Goal: Browse casually: Explore the website without a specific task or goal

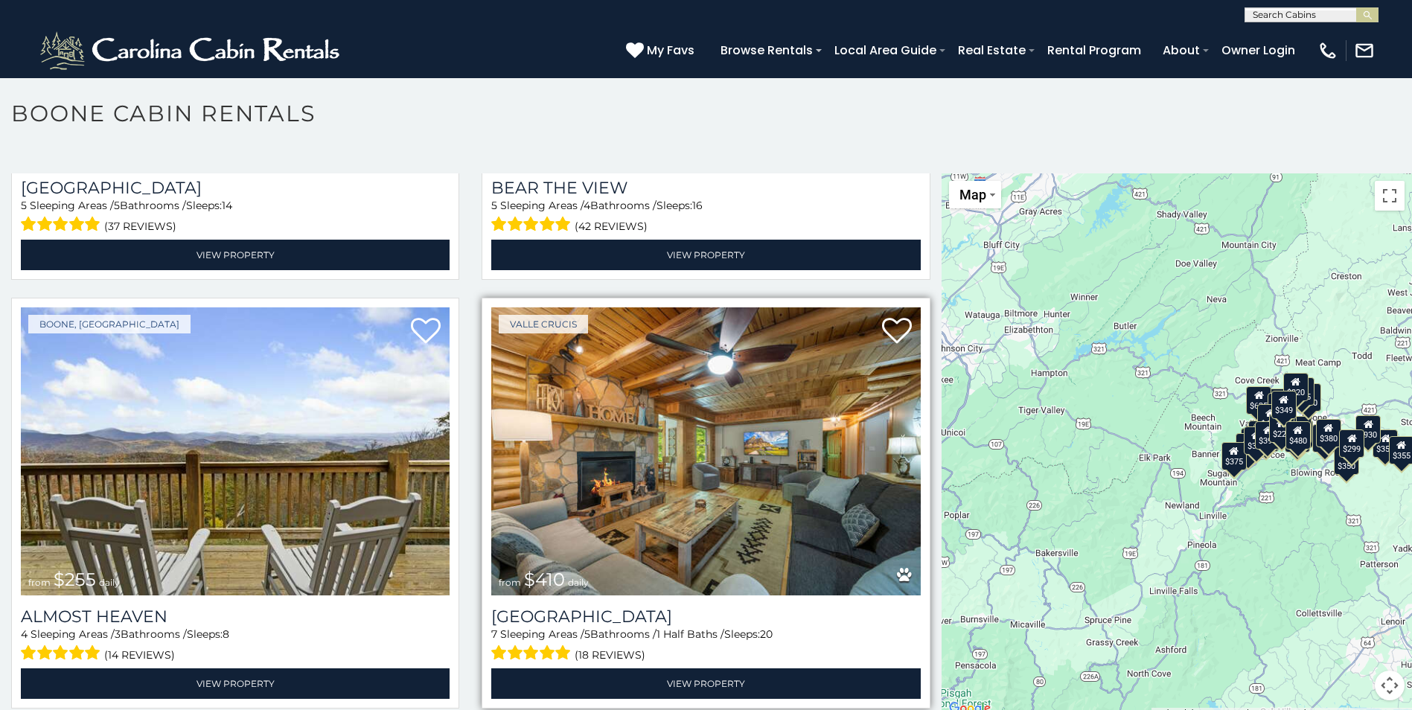
scroll to position [3746, 0]
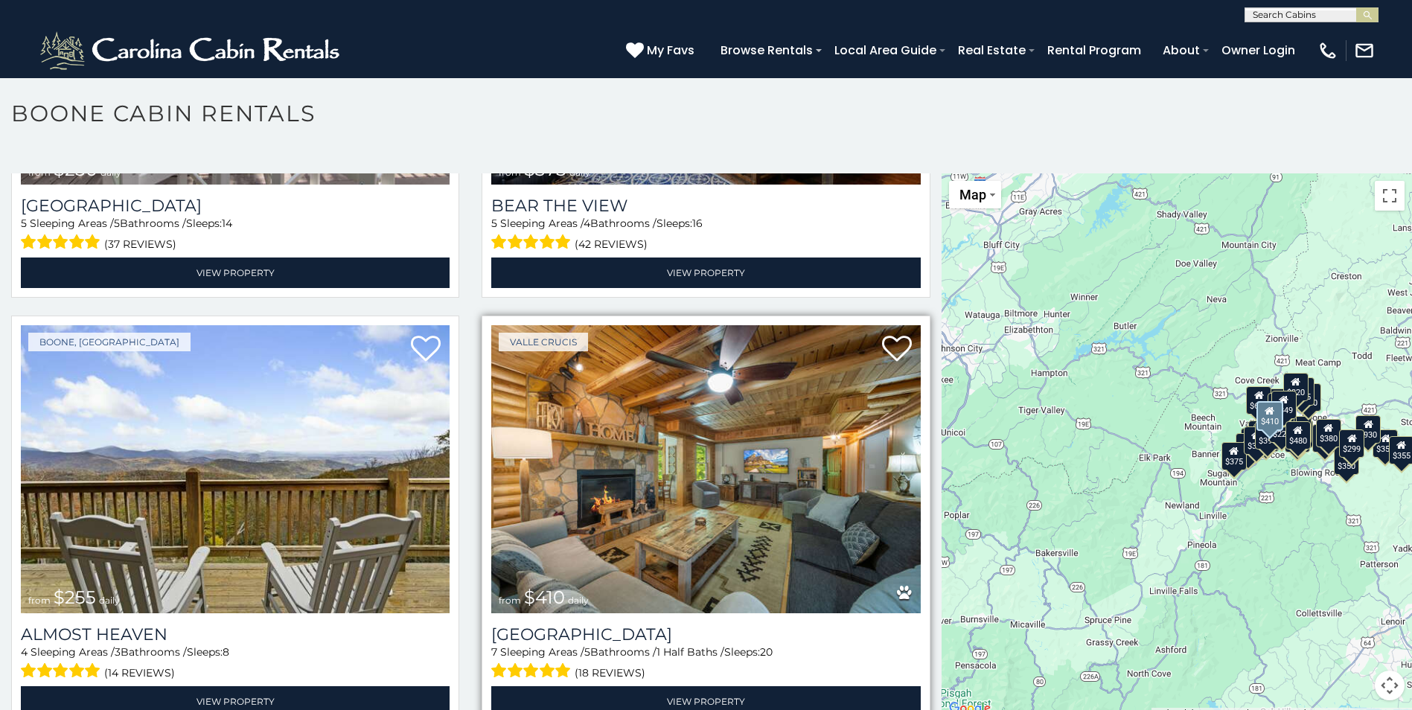
click at [759, 450] on img at bounding box center [705, 468] width 429 height 287
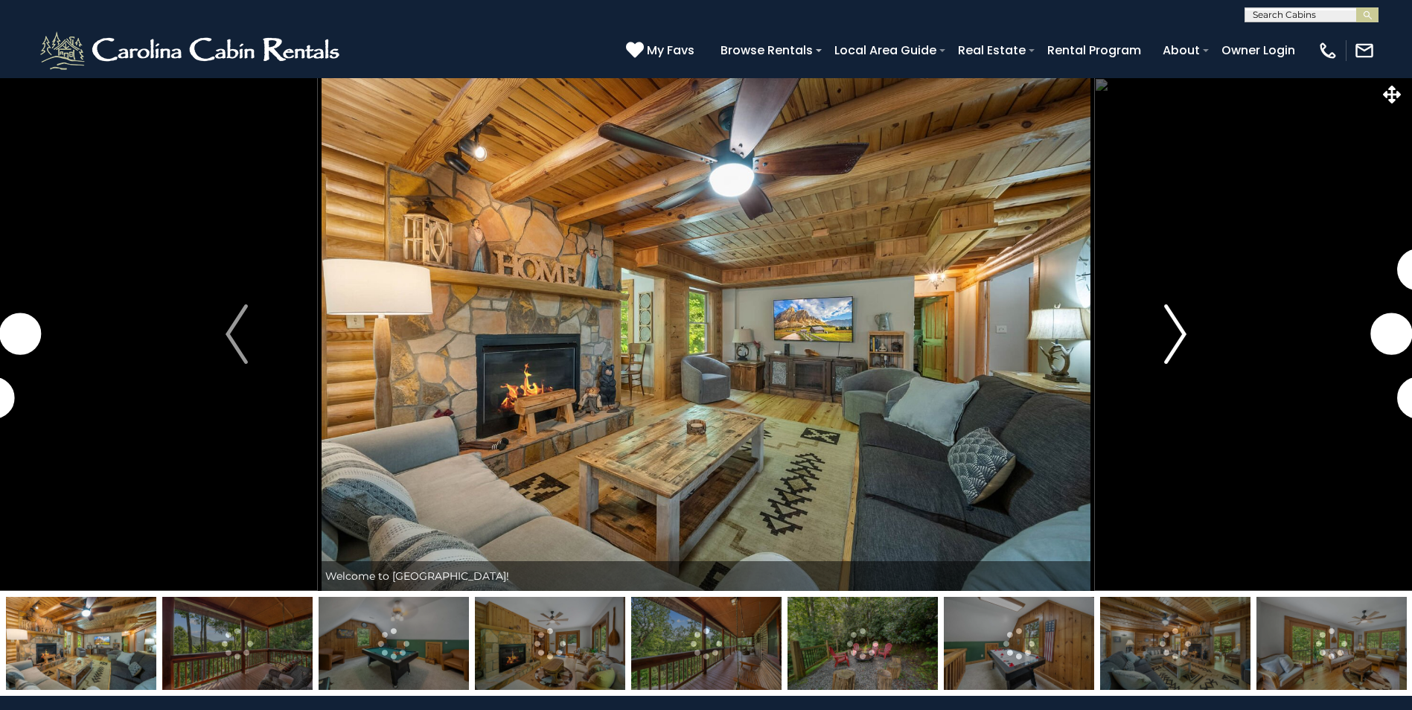
click at [1182, 332] on img "Next" at bounding box center [1175, 335] width 22 height 60
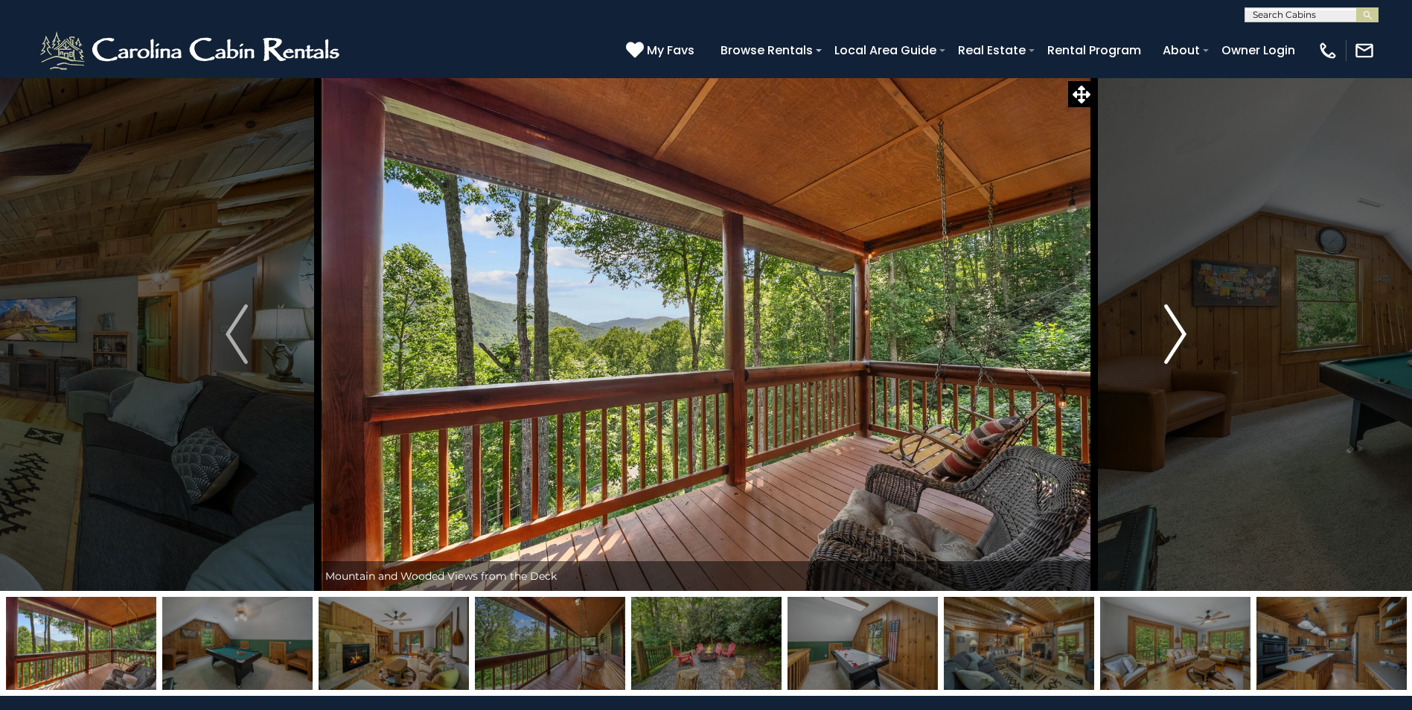
click at [1179, 334] on img "Next" at bounding box center [1175, 335] width 22 height 60
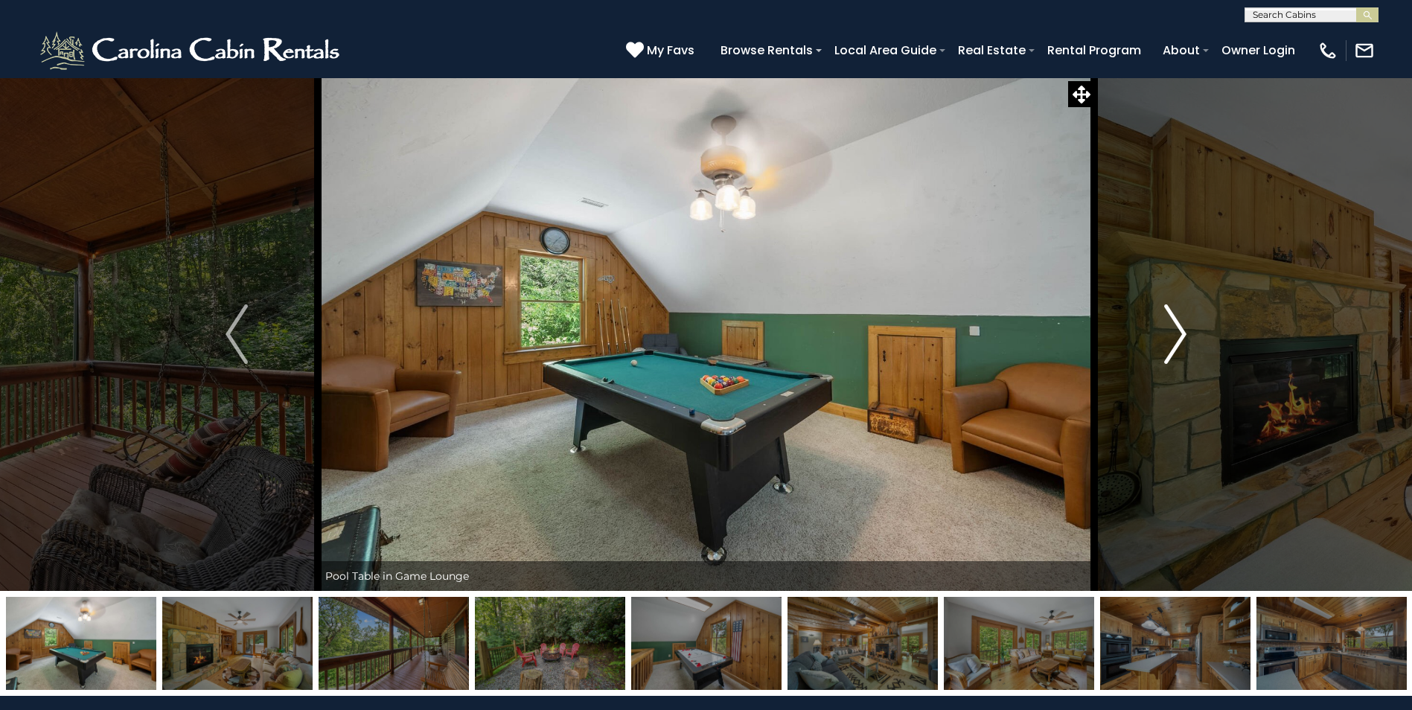
click at [1179, 334] on img "Next" at bounding box center [1175, 335] width 22 height 60
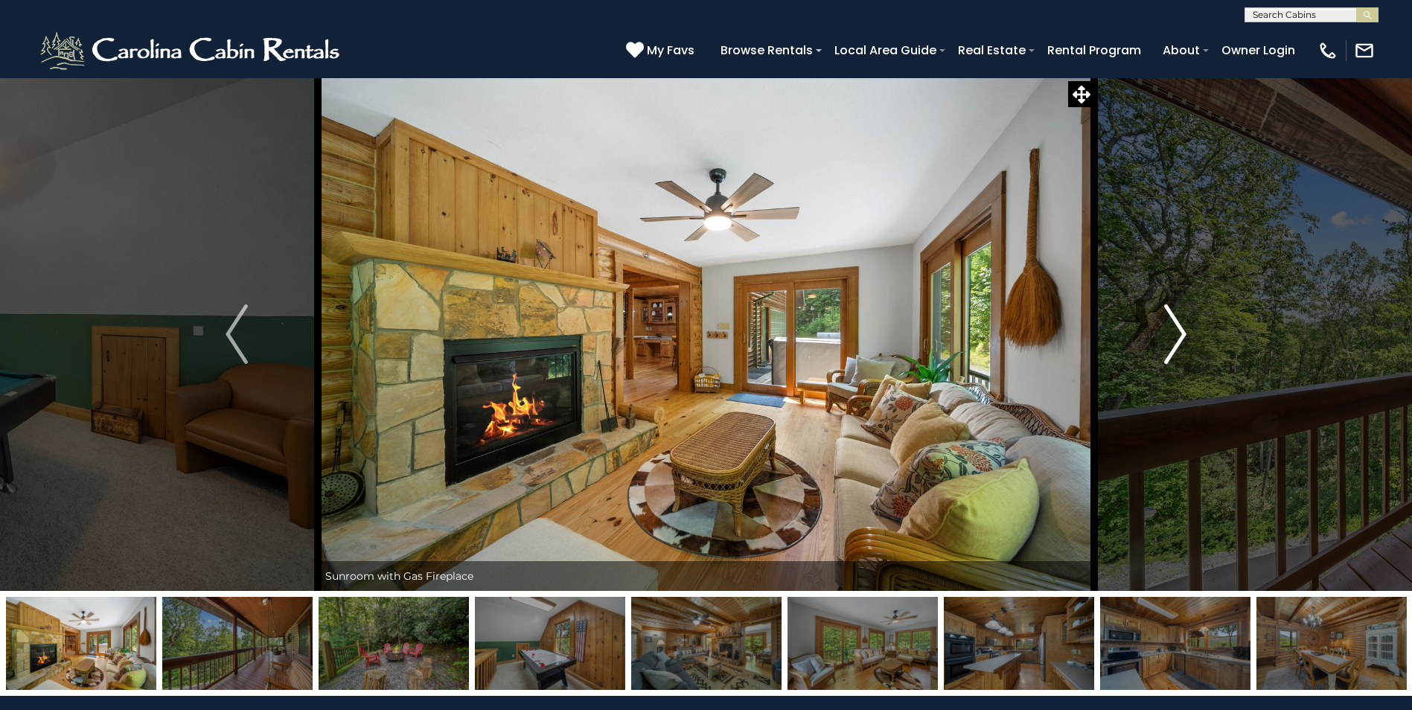
click at [1179, 335] on img "Next" at bounding box center [1175, 335] width 22 height 60
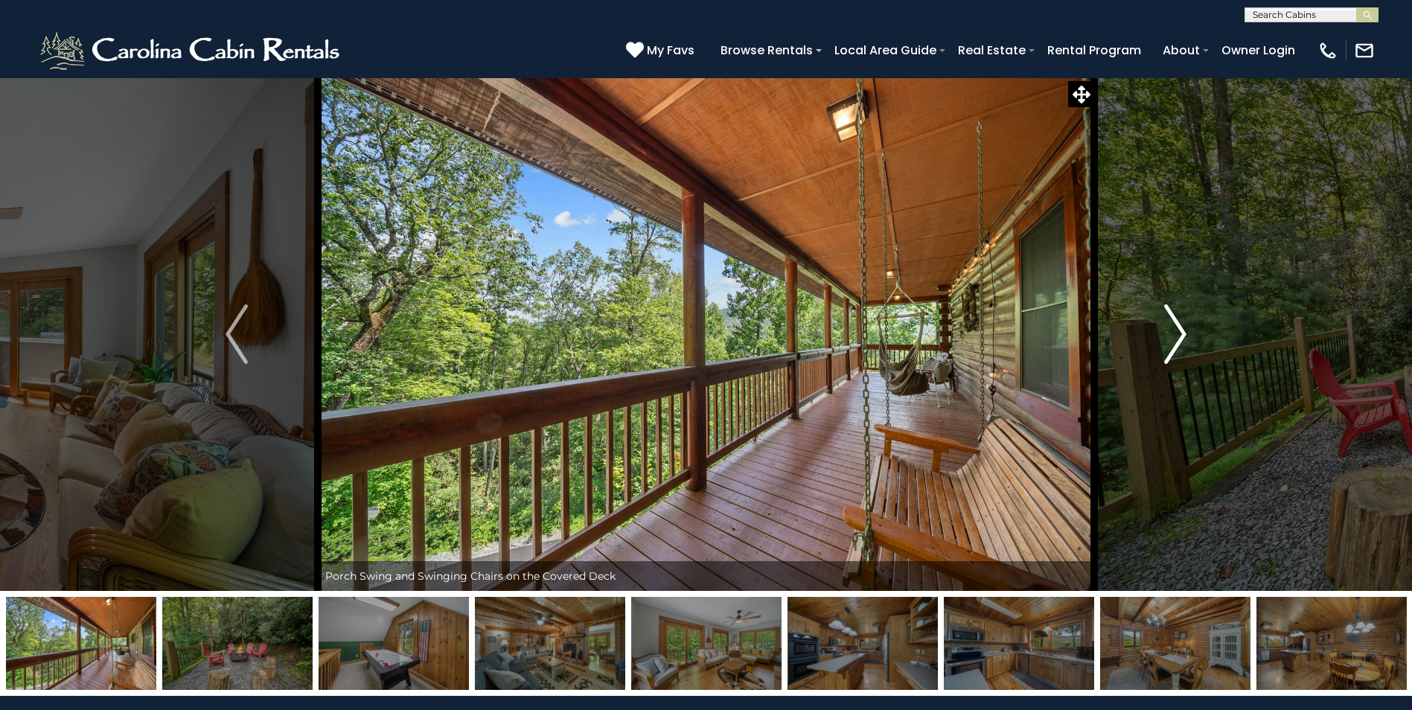
click at [1179, 335] on img "Next" at bounding box center [1175, 335] width 22 height 60
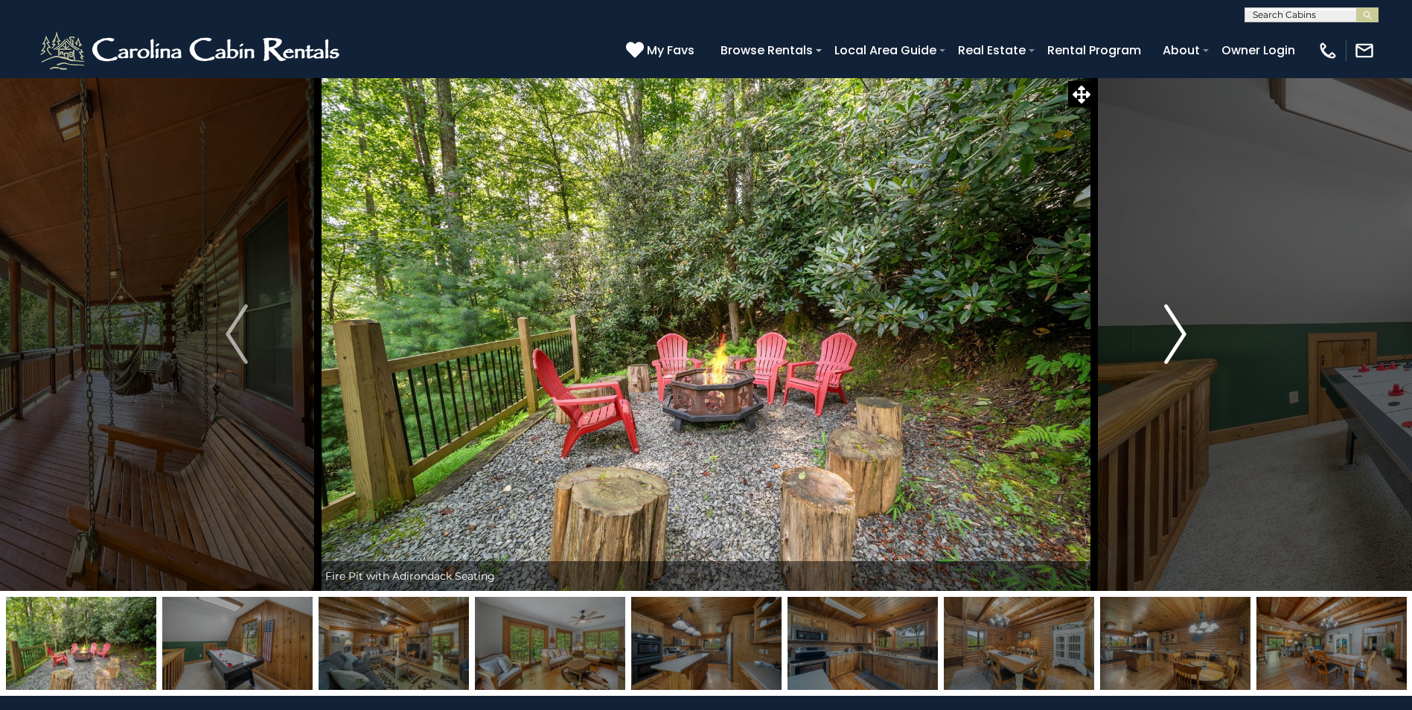
click at [1178, 337] on img "Next" at bounding box center [1175, 335] width 22 height 60
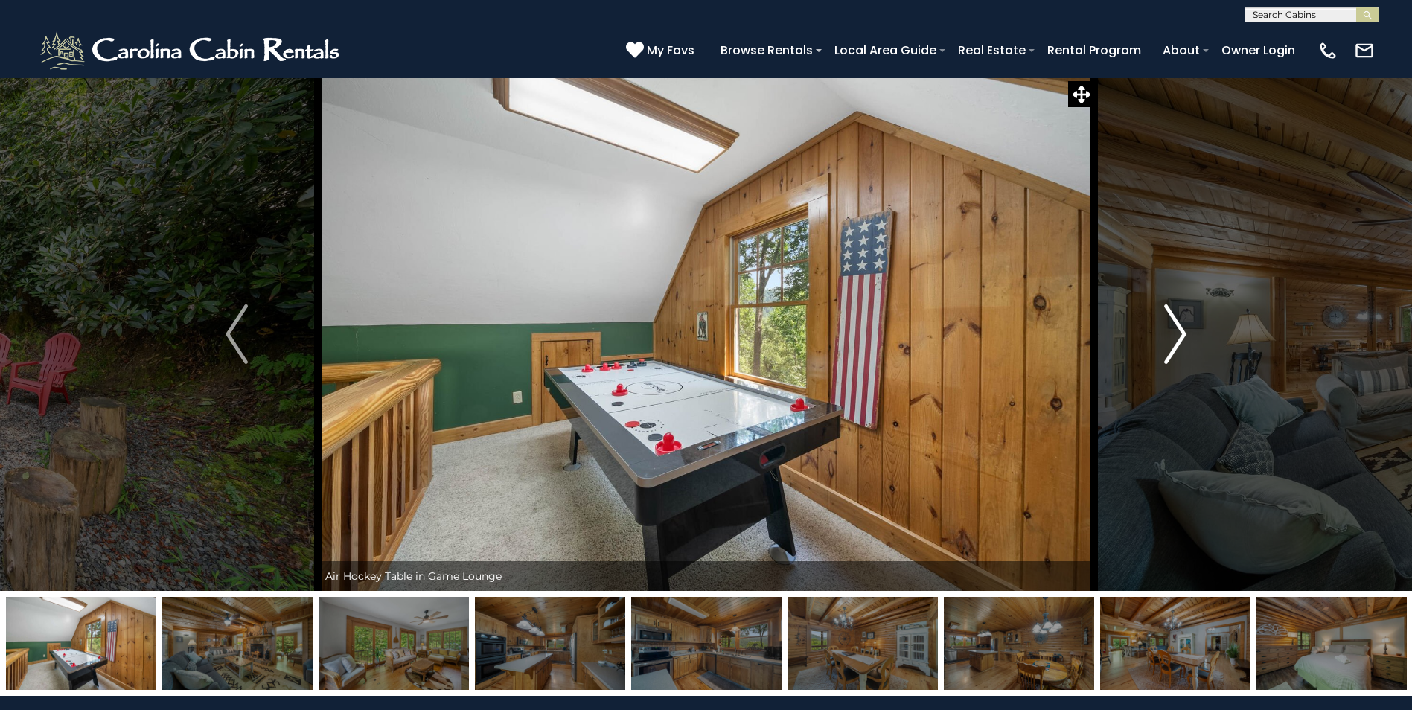
click at [1178, 337] on img "Next" at bounding box center [1175, 335] width 22 height 60
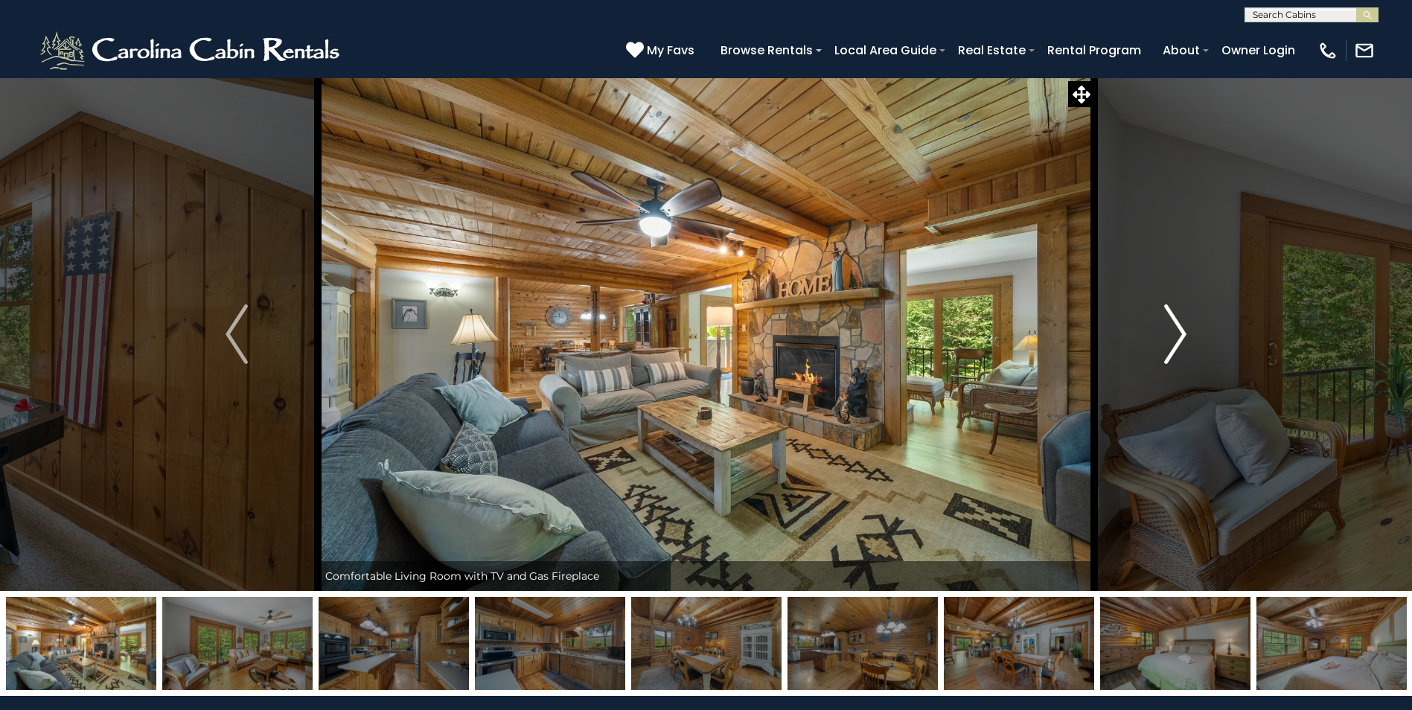
click at [1178, 337] on img "Next" at bounding box center [1175, 335] width 22 height 60
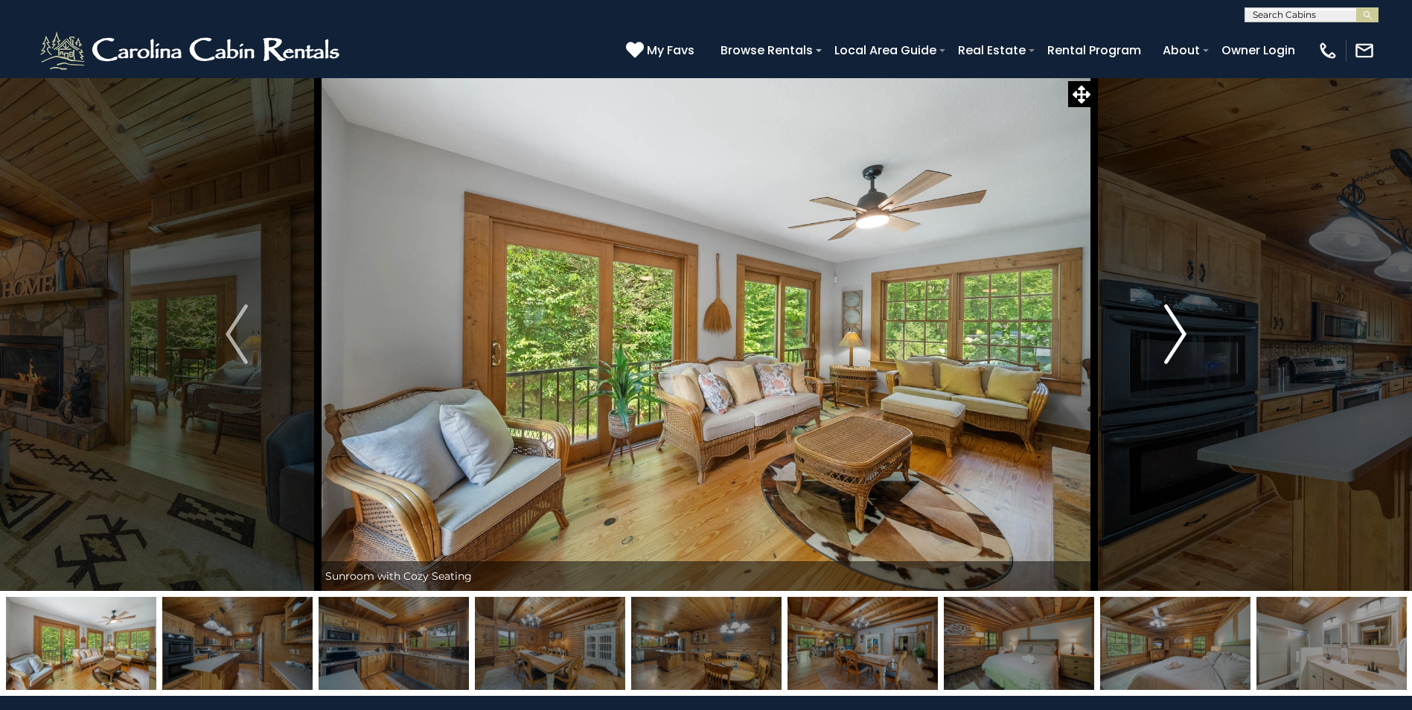
click at [1178, 337] on img "Next" at bounding box center [1175, 335] width 22 height 60
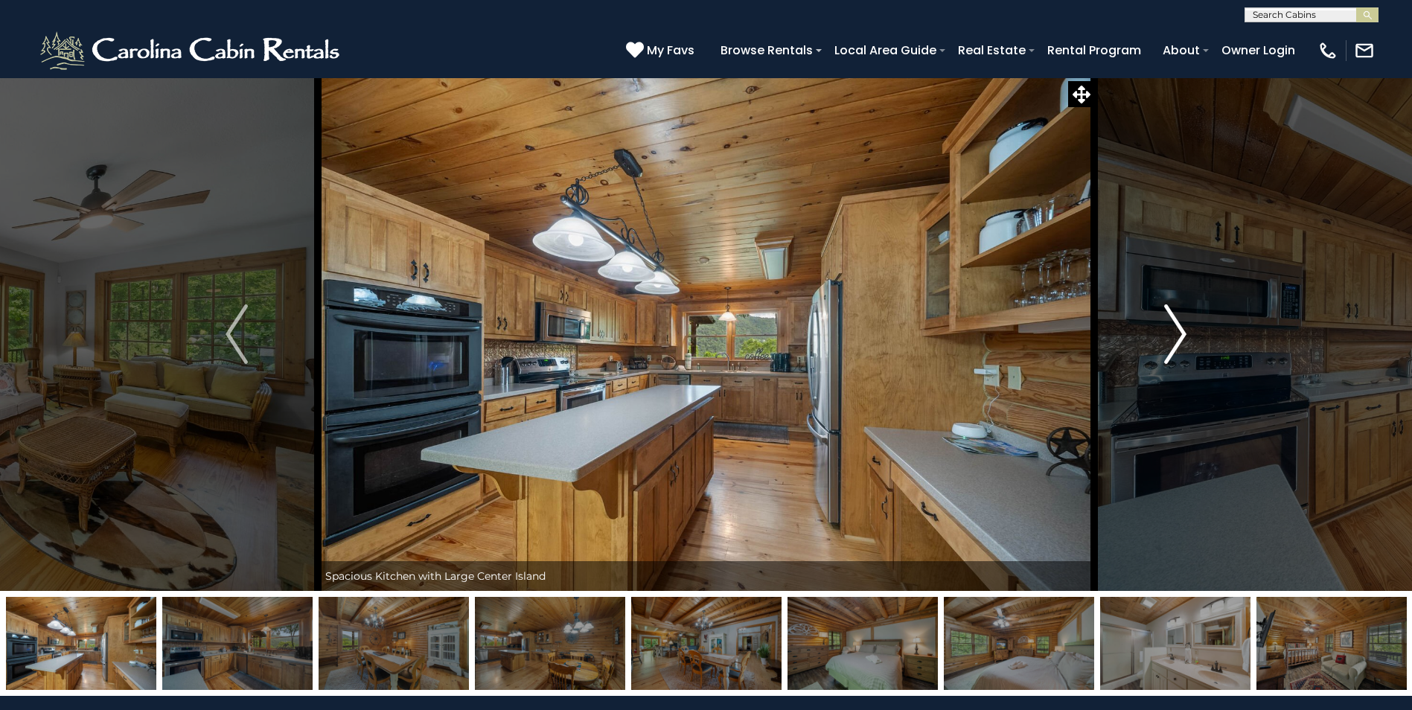
click at [1178, 337] on img "Next" at bounding box center [1175, 335] width 22 height 60
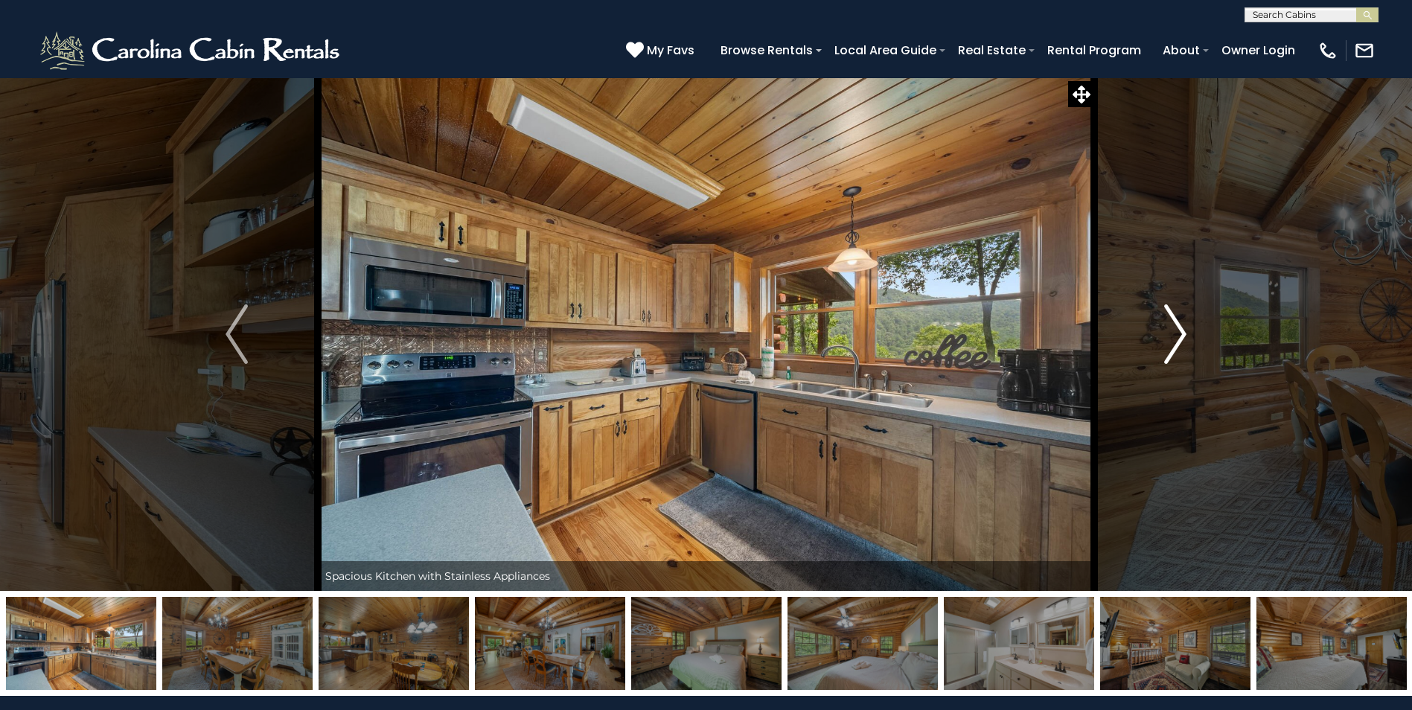
click at [1178, 337] on img "Next" at bounding box center [1175, 335] width 22 height 60
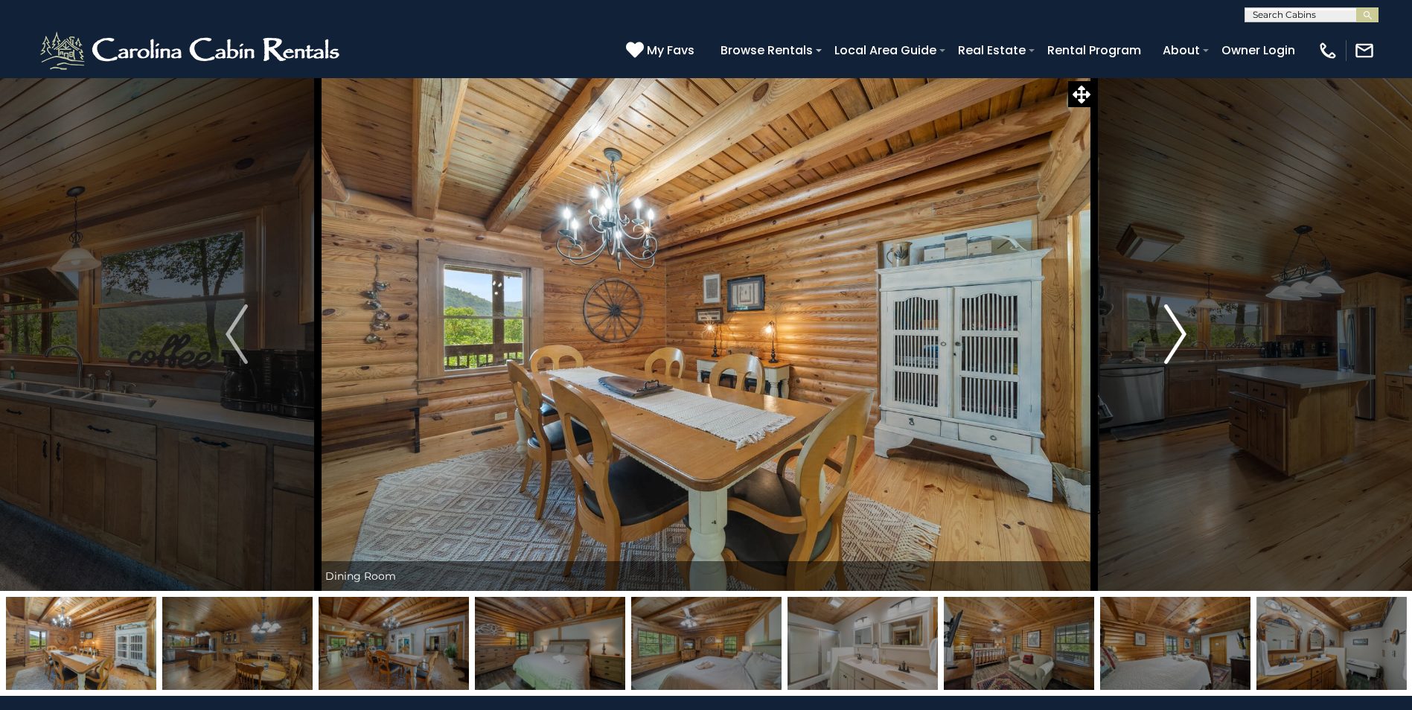
click at [1178, 337] on img "Next" at bounding box center [1175, 335] width 22 height 60
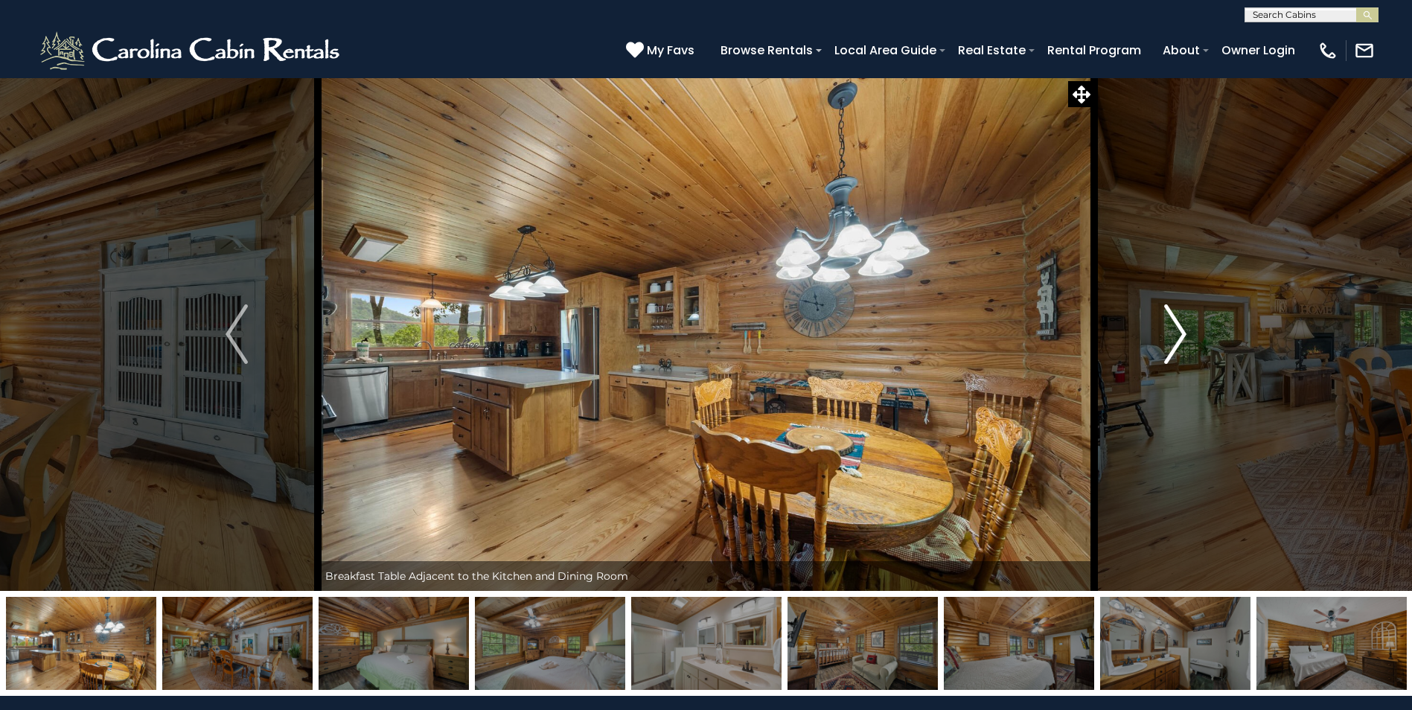
click at [1178, 337] on img "Next" at bounding box center [1175, 335] width 22 height 60
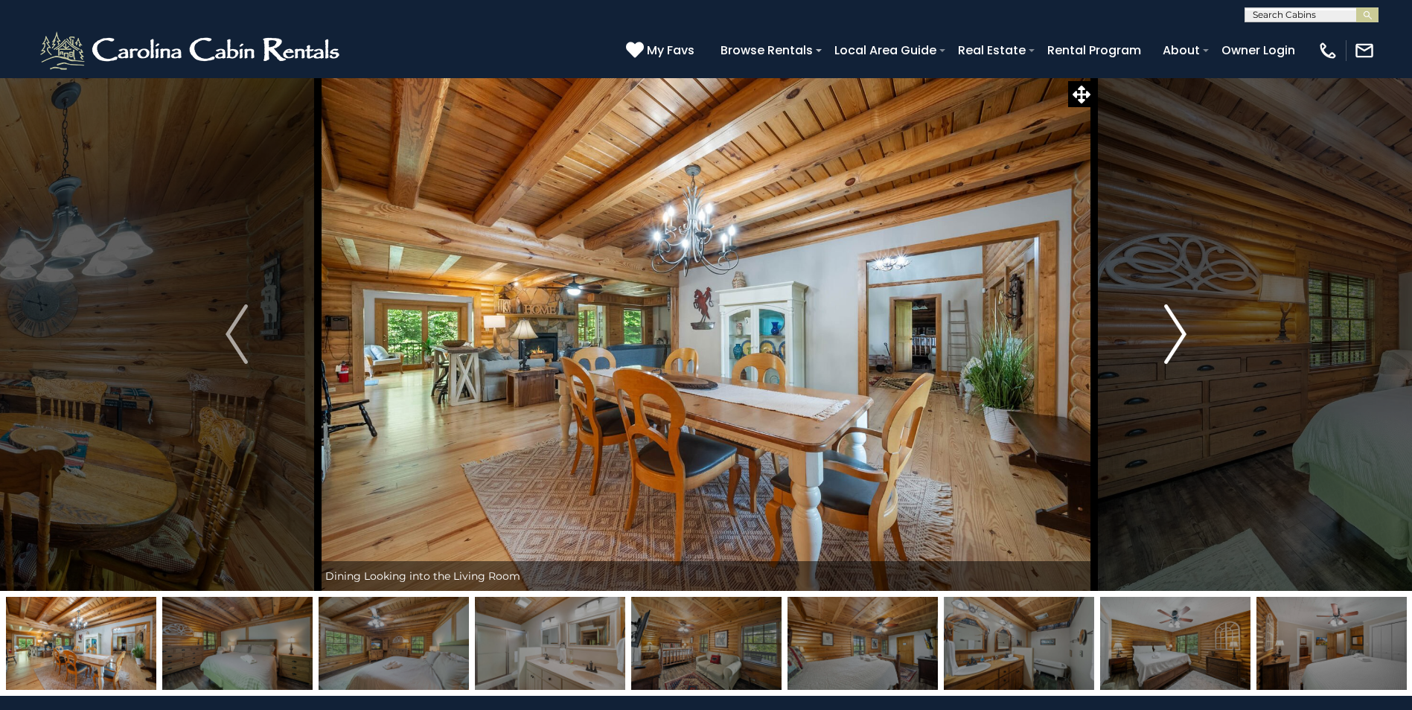
click at [1178, 337] on img "Next" at bounding box center [1175, 335] width 22 height 60
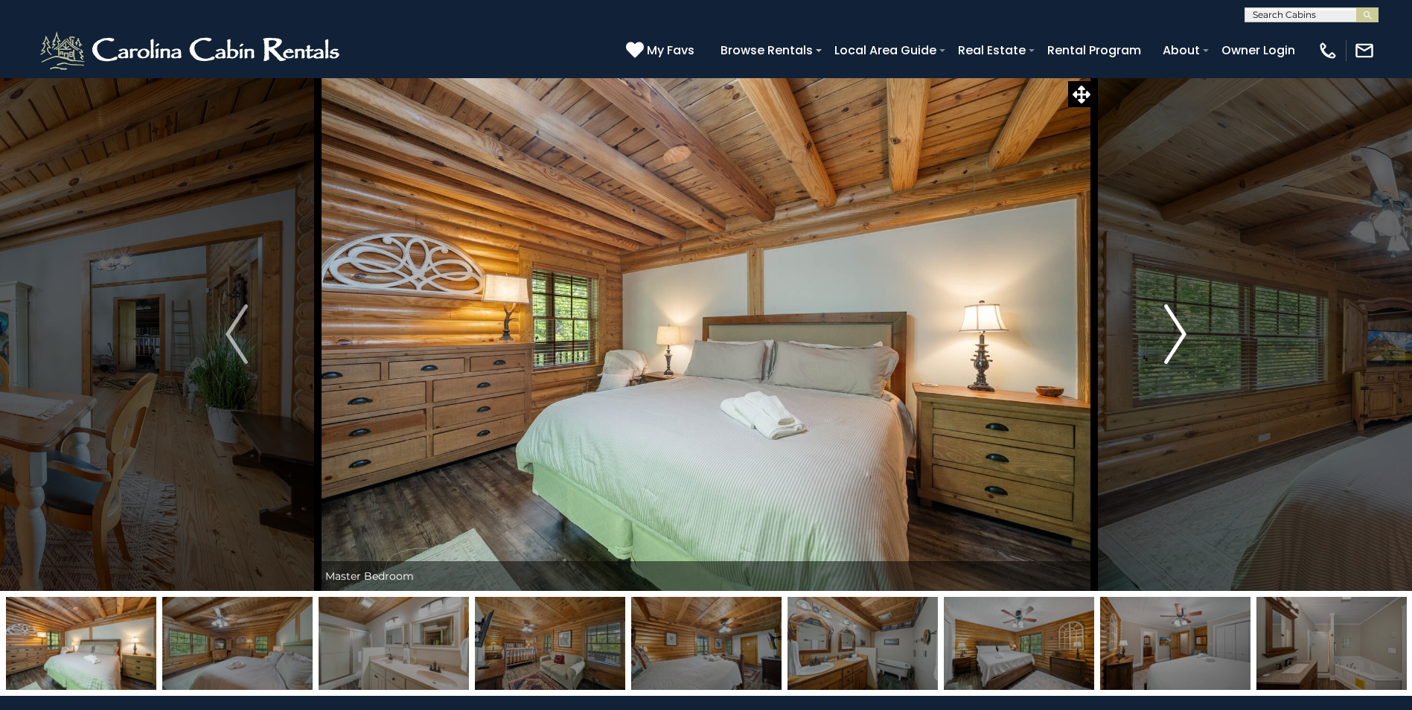
click at [1178, 337] on img "Next" at bounding box center [1175, 335] width 22 height 60
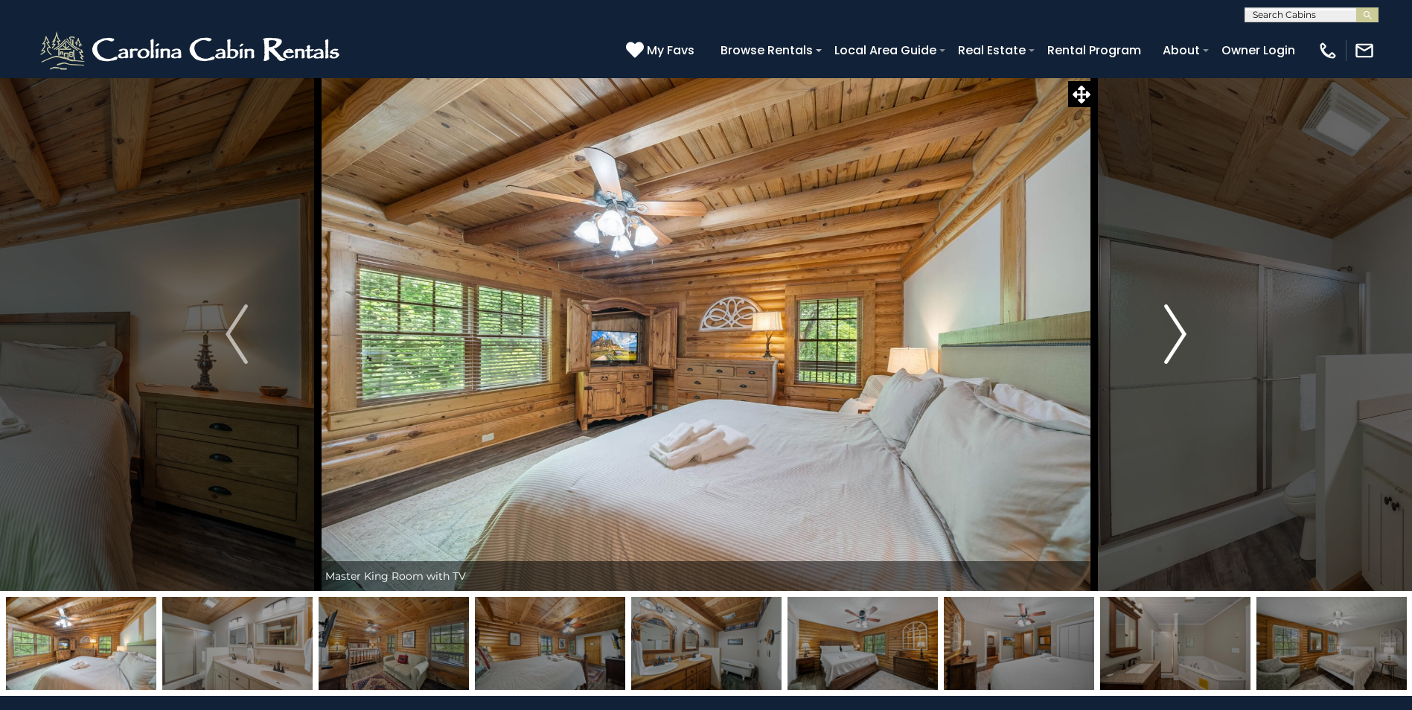
click at [1178, 337] on img "Next" at bounding box center [1175, 335] width 22 height 60
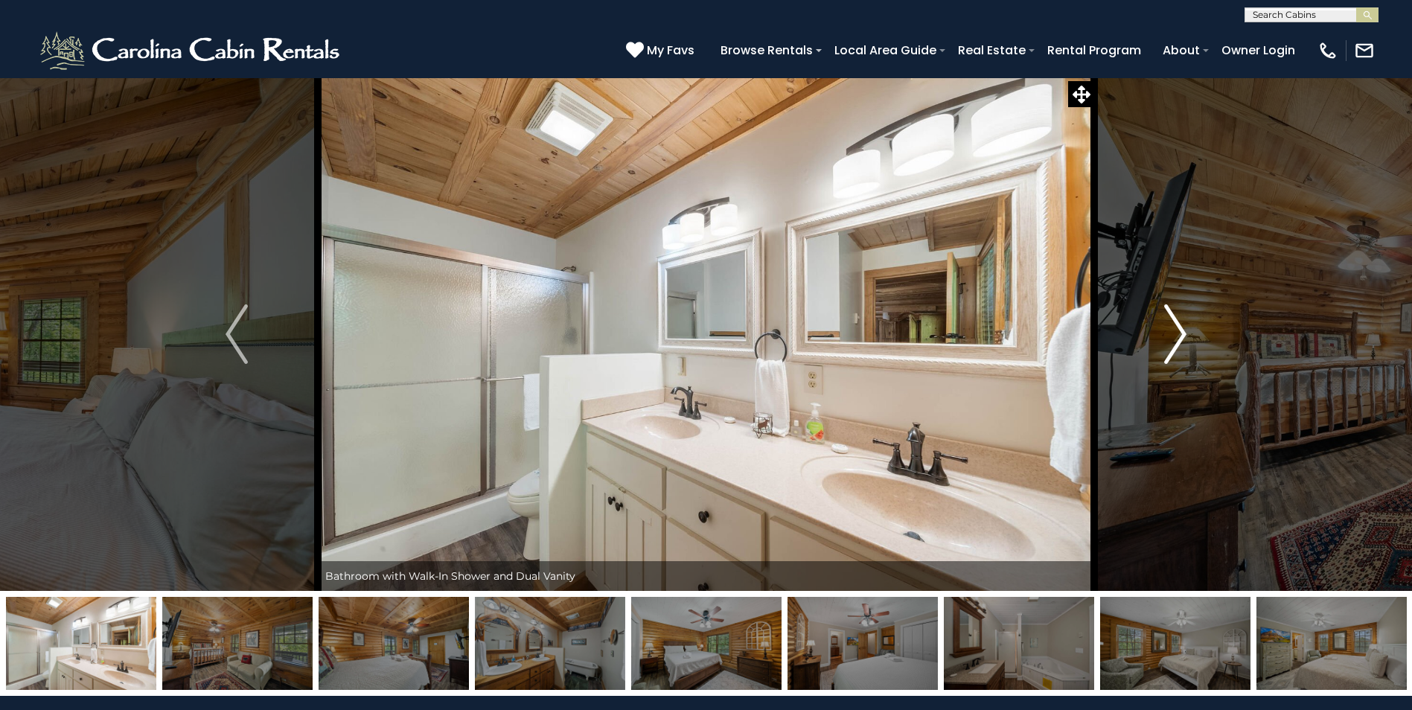
click at [1177, 337] on img "Next" at bounding box center [1175, 335] width 22 height 60
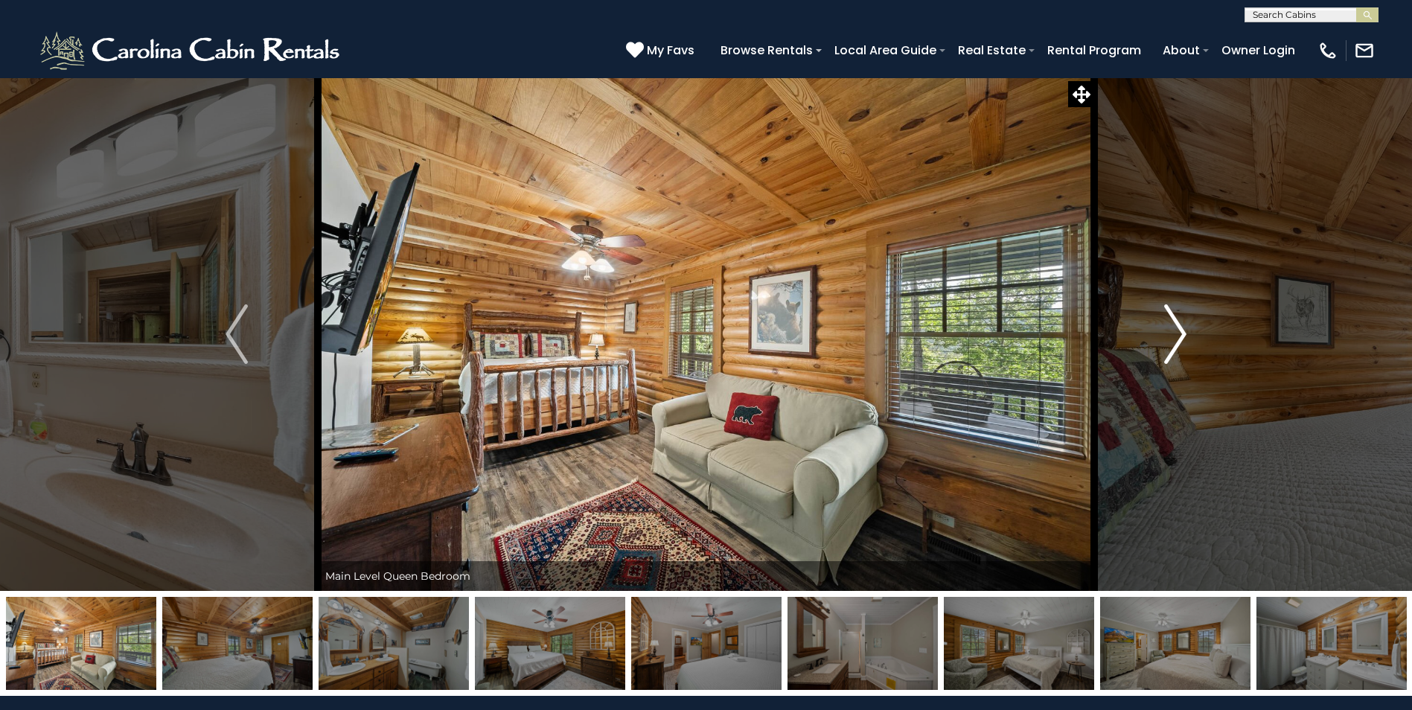
click at [1177, 337] on img "Next" at bounding box center [1175, 335] width 22 height 60
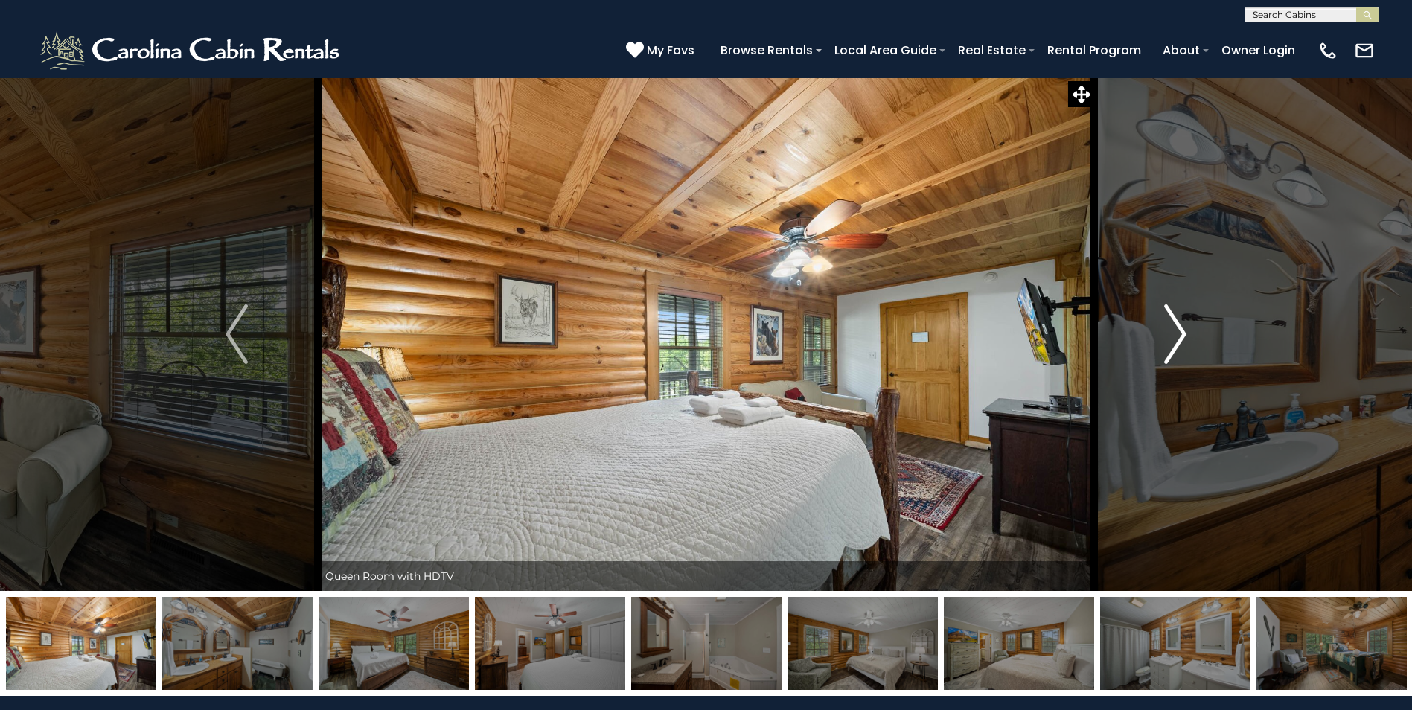
click at [1177, 337] on img "Next" at bounding box center [1175, 335] width 22 height 60
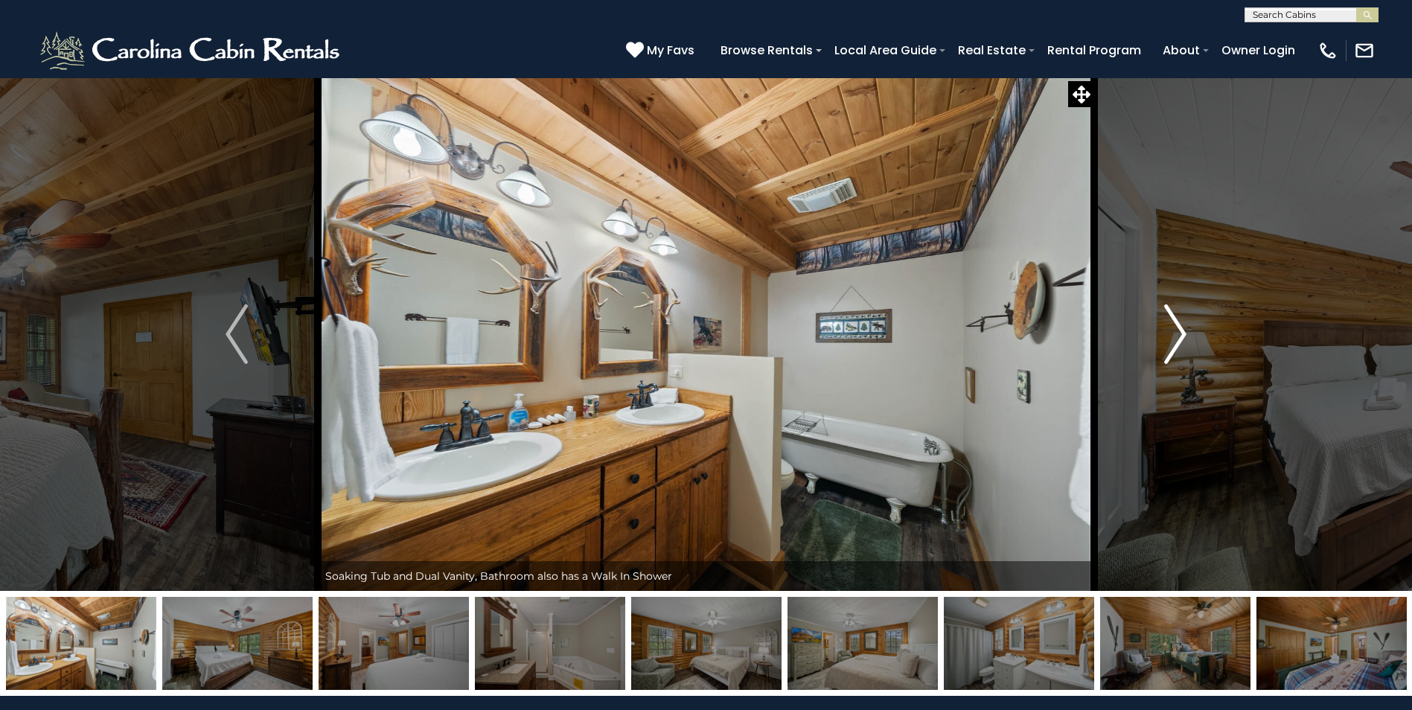
click at [1177, 337] on img "Next" at bounding box center [1175, 335] width 22 height 60
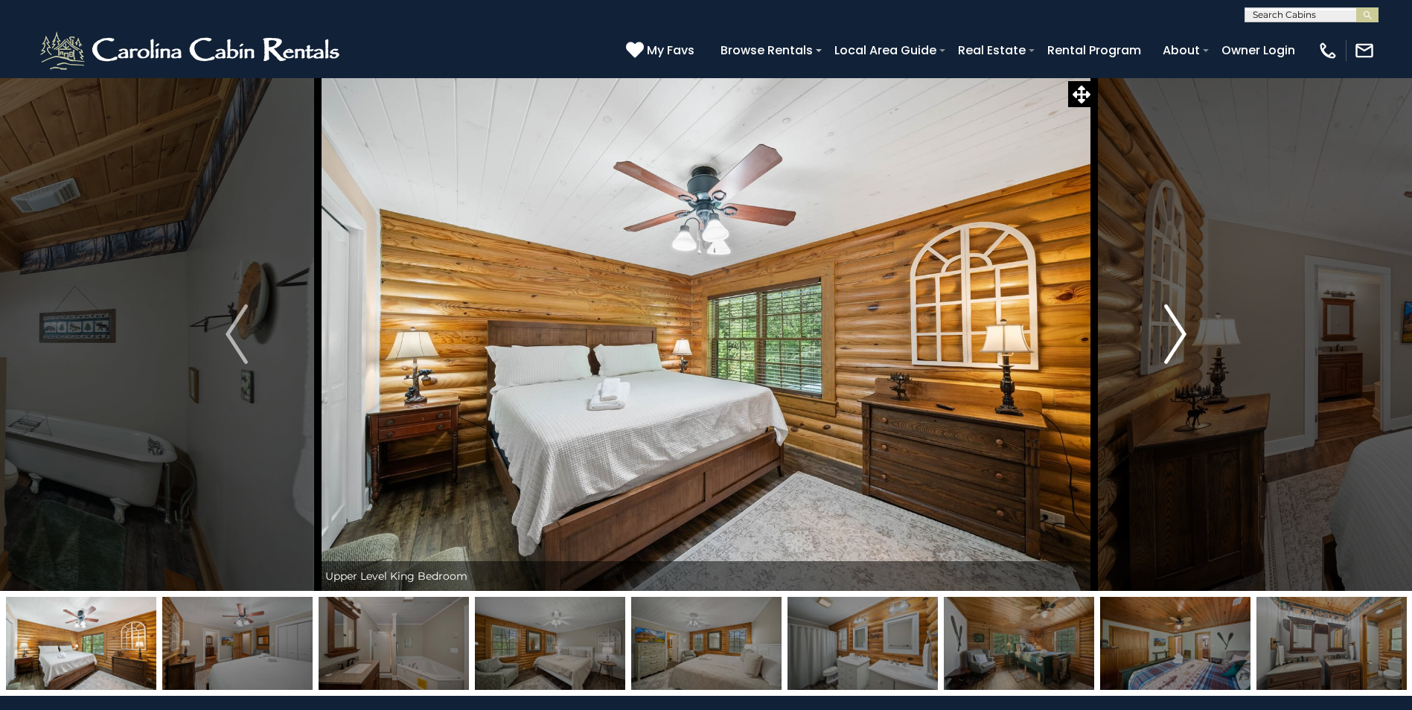
click at [1177, 337] on img "Next" at bounding box center [1175, 335] width 22 height 60
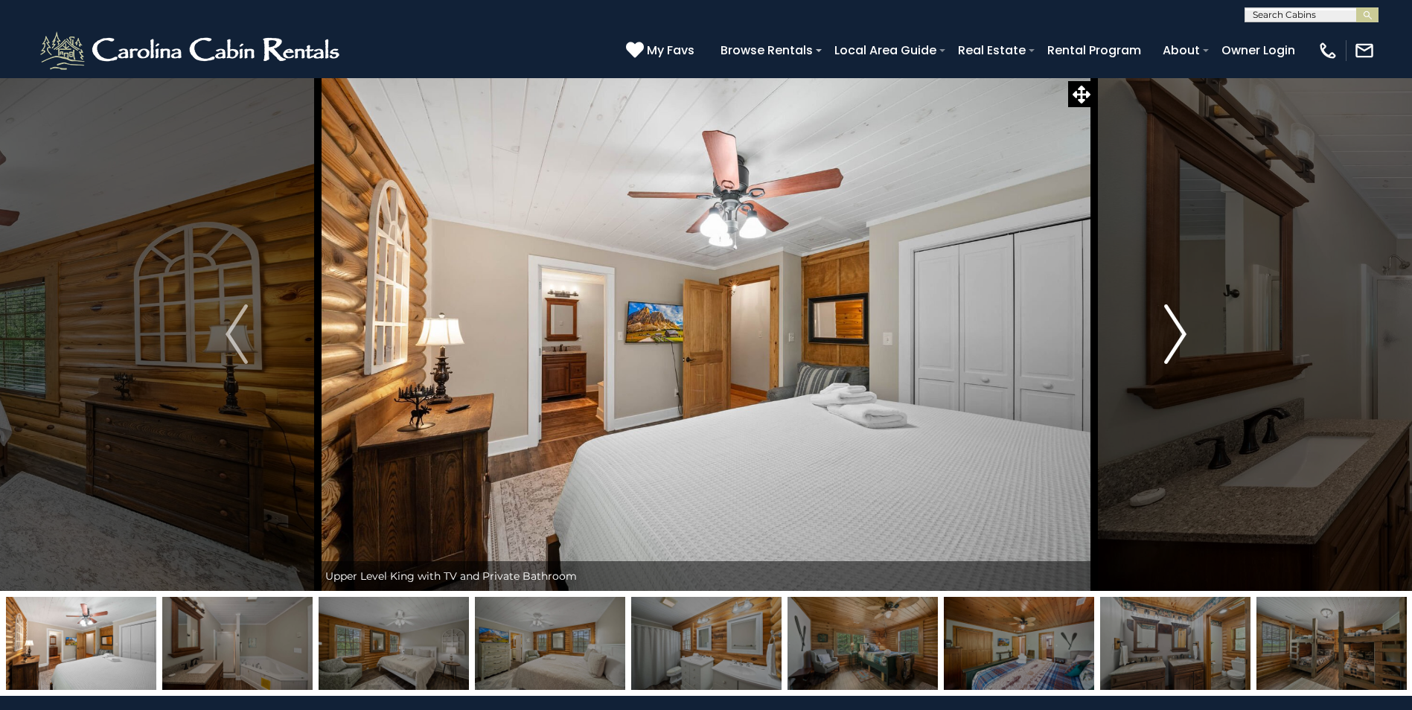
click at [1177, 337] on img "Next" at bounding box center [1175, 335] width 22 height 60
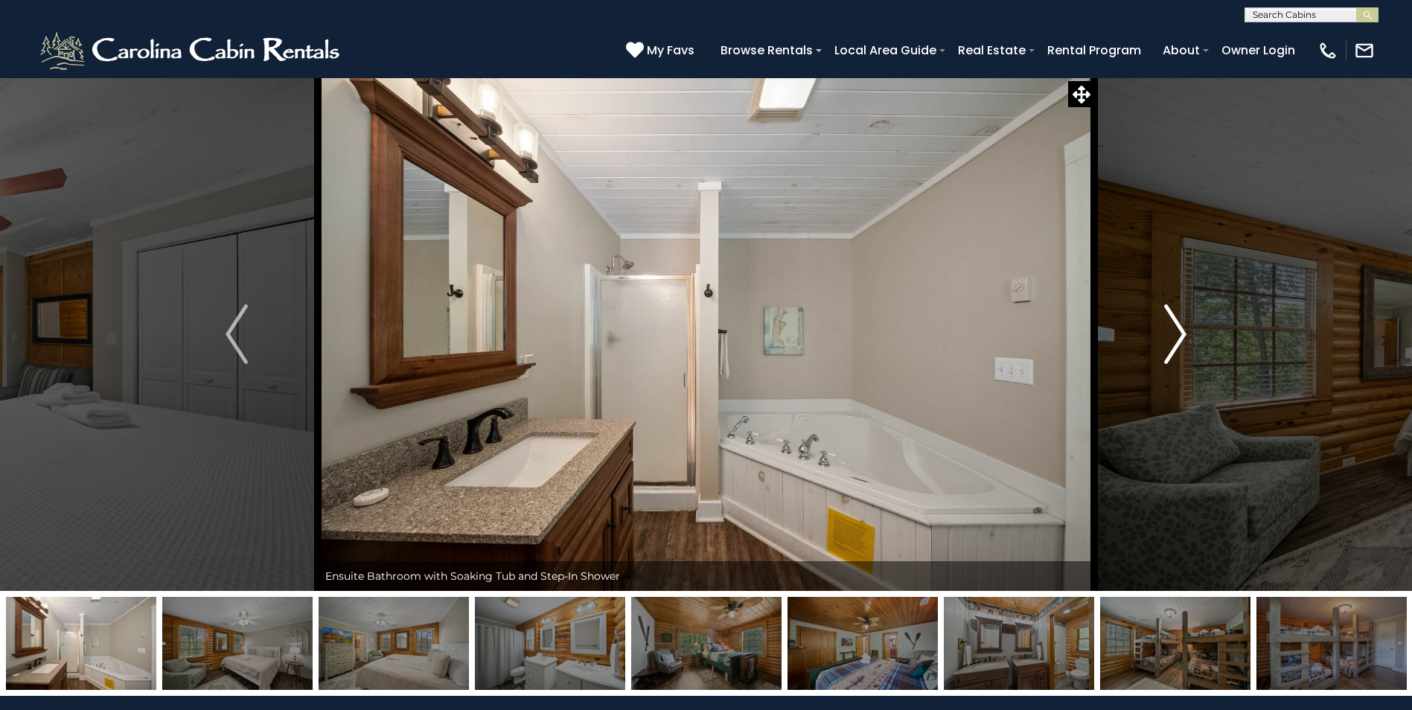
click at [1175, 339] on img "Next" at bounding box center [1175, 335] width 22 height 60
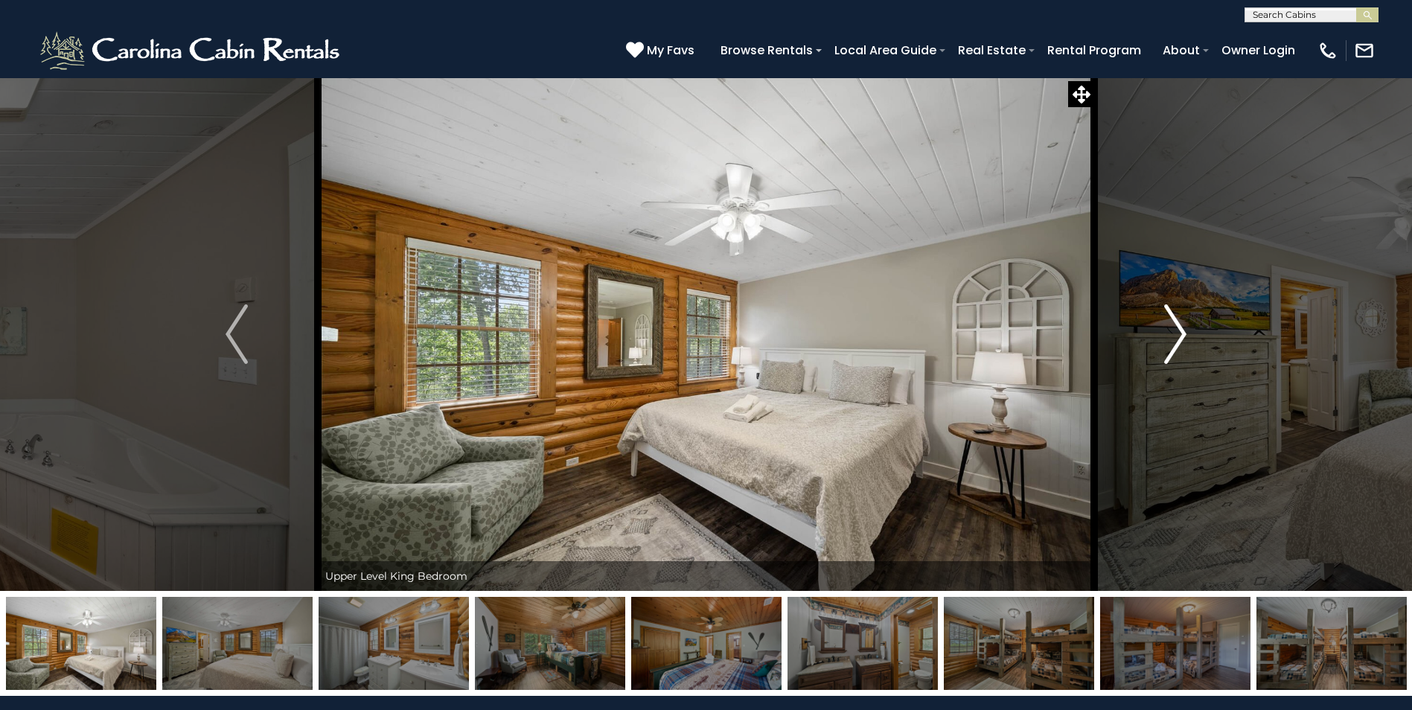
click at [1174, 339] on img "Next" at bounding box center [1175, 335] width 22 height 60
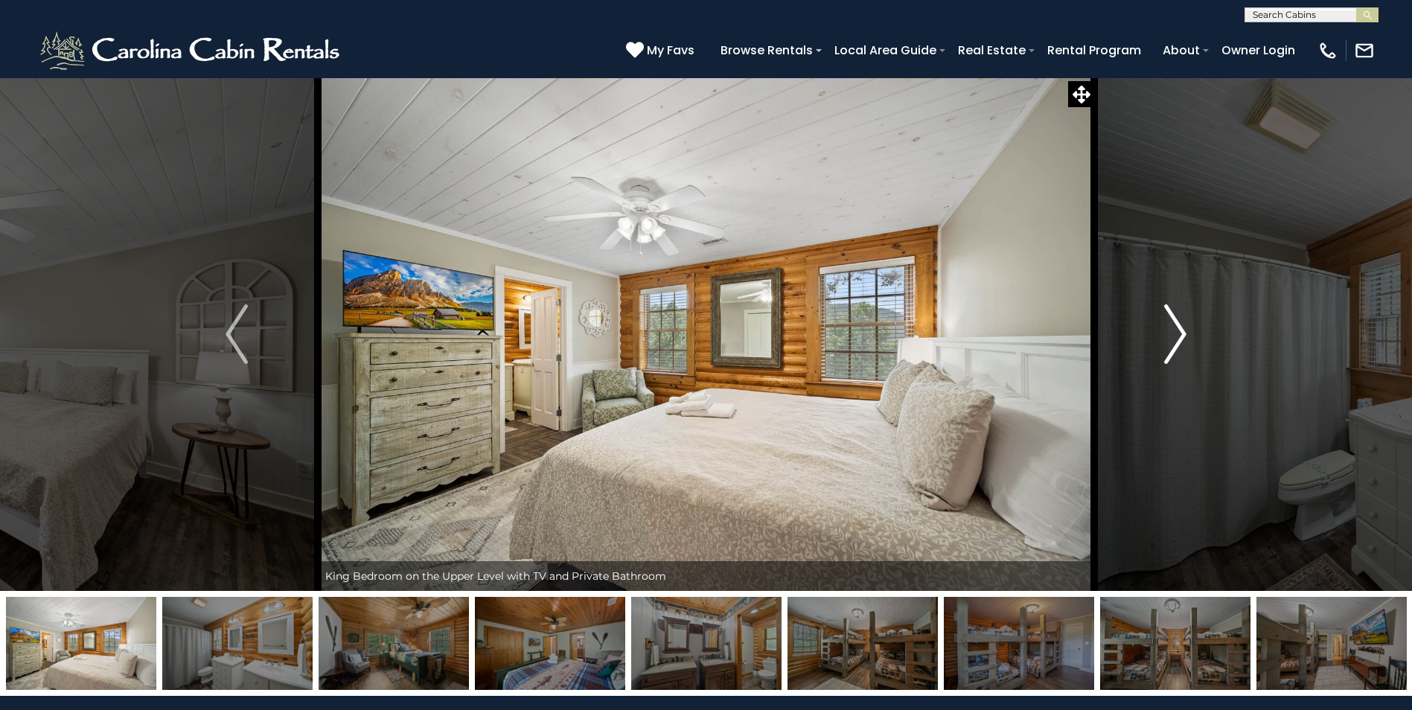
click at [1174, 339] on img "Next" at bounding box center [1175, 335] width 22 height 60
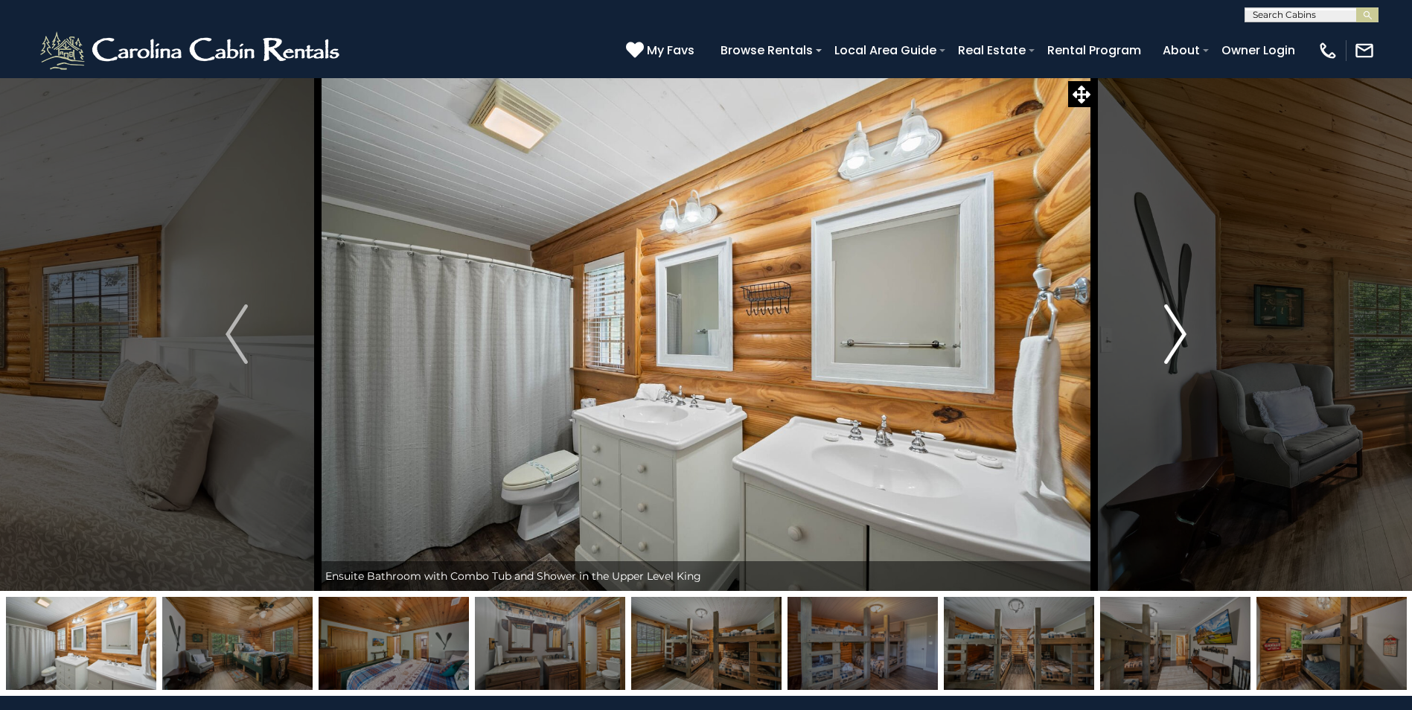
click at [1174, 340] on img "Next" at bounding box center [1175, 335] width 22 height 60
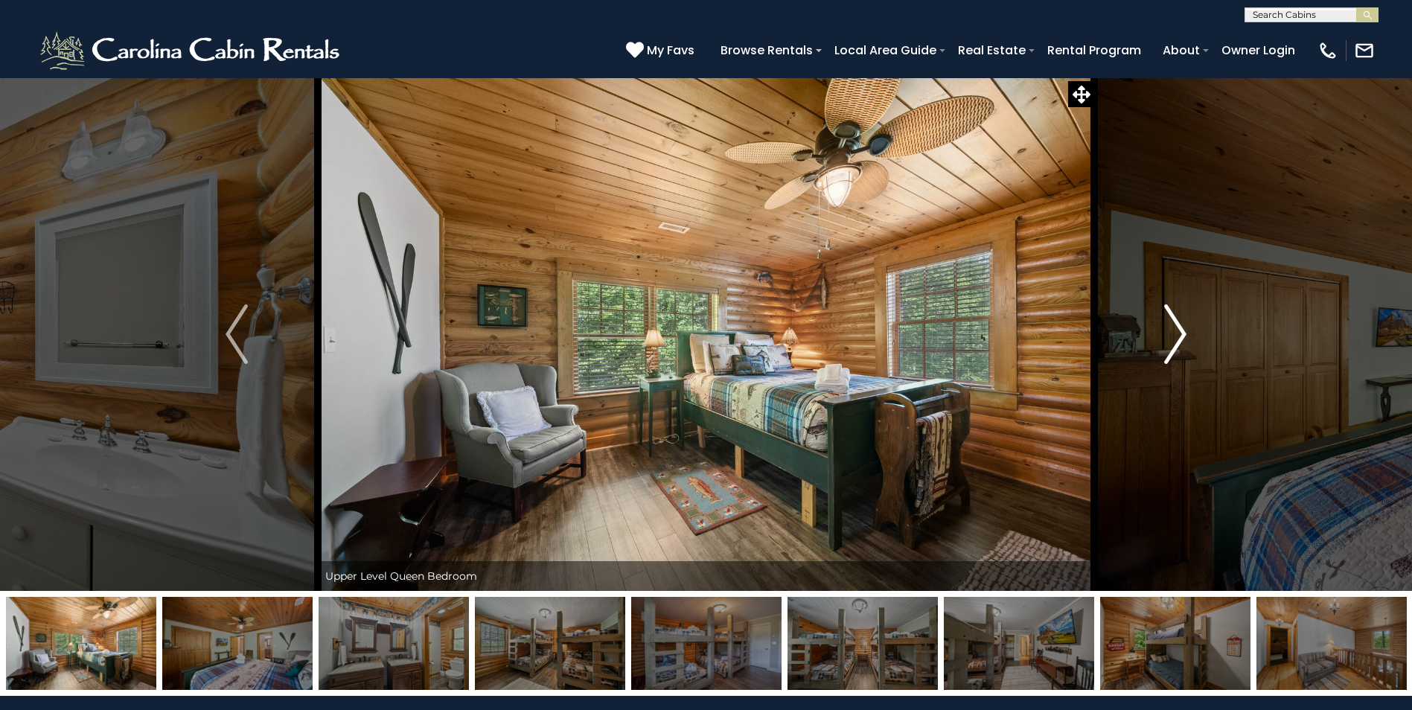
click at [1174, 340] on img "Next" at bounding box center [1175, 335] width 22 height 60
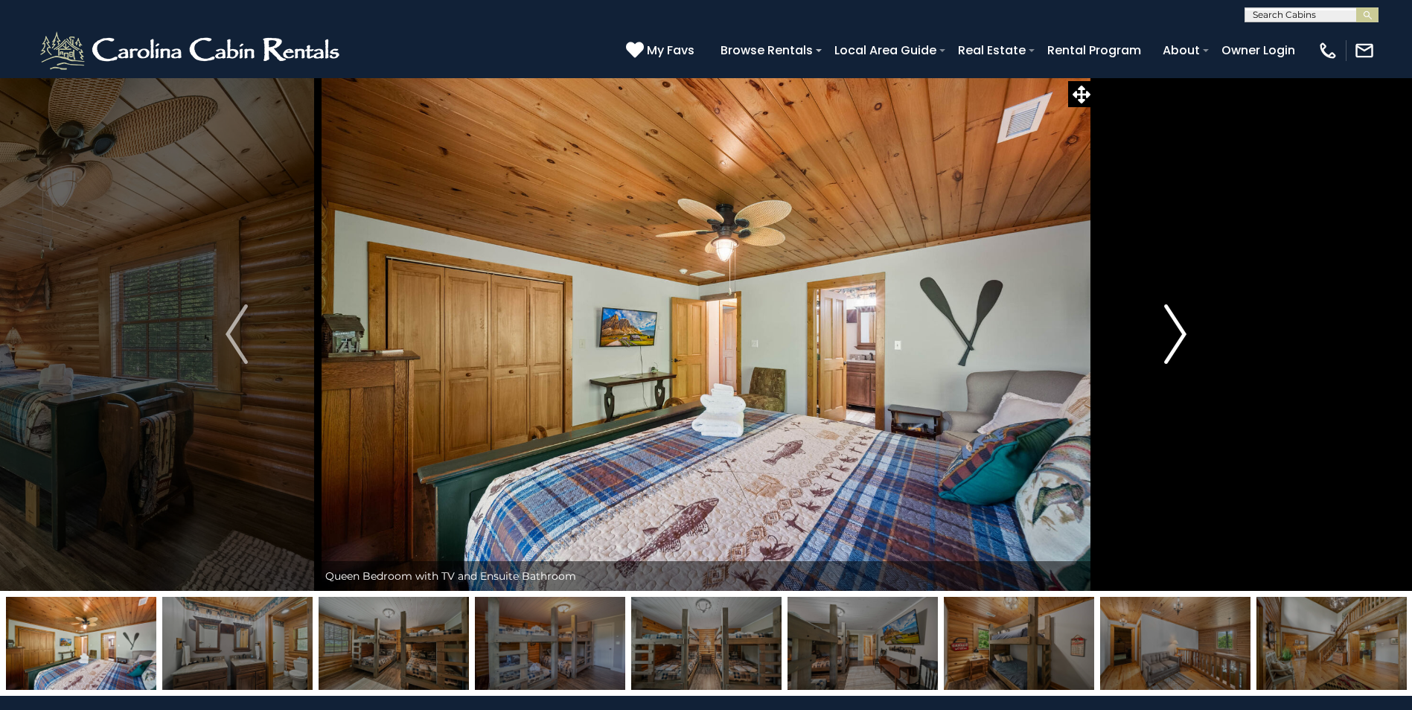
click at [1174, 340] on img "Next" at bounding box center [1175, 335] width 22 height 60
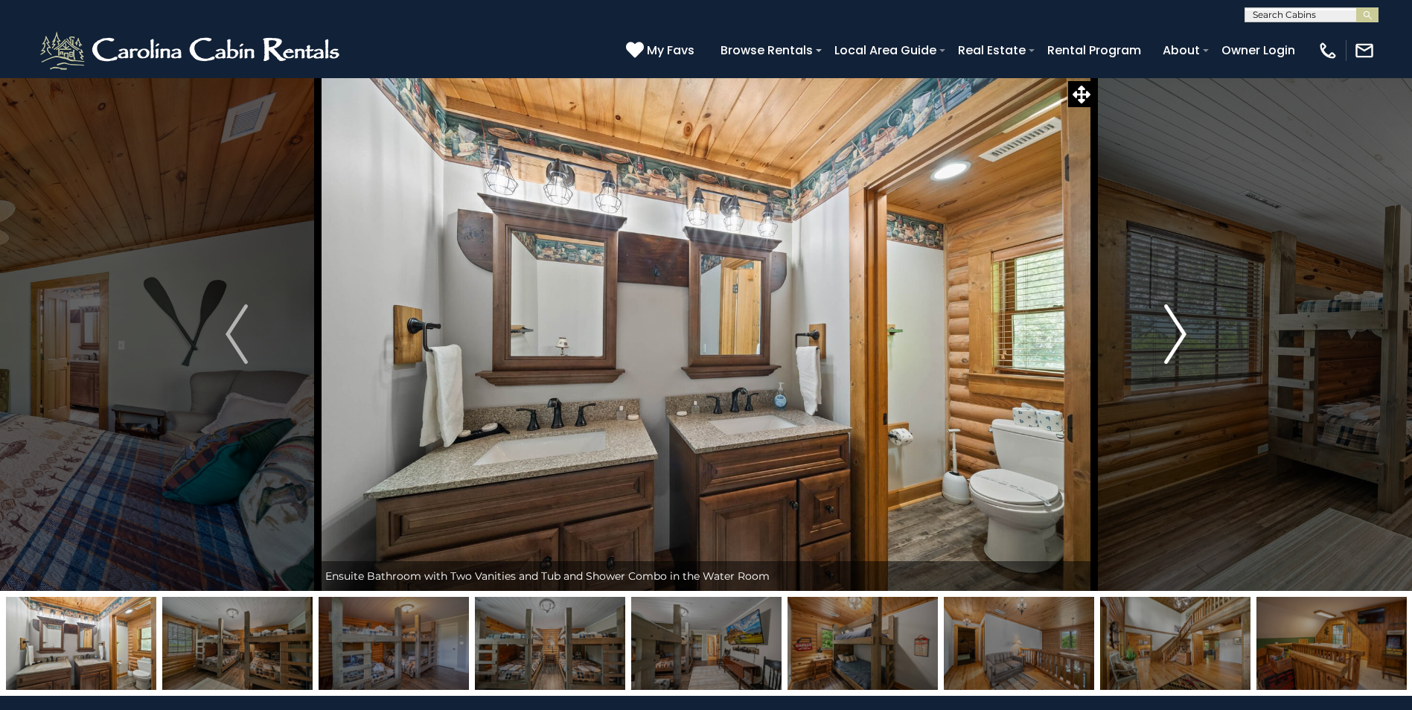
click at [1174, 340] on img "Next" at bounding box center [1175, 335] width 22 height 60
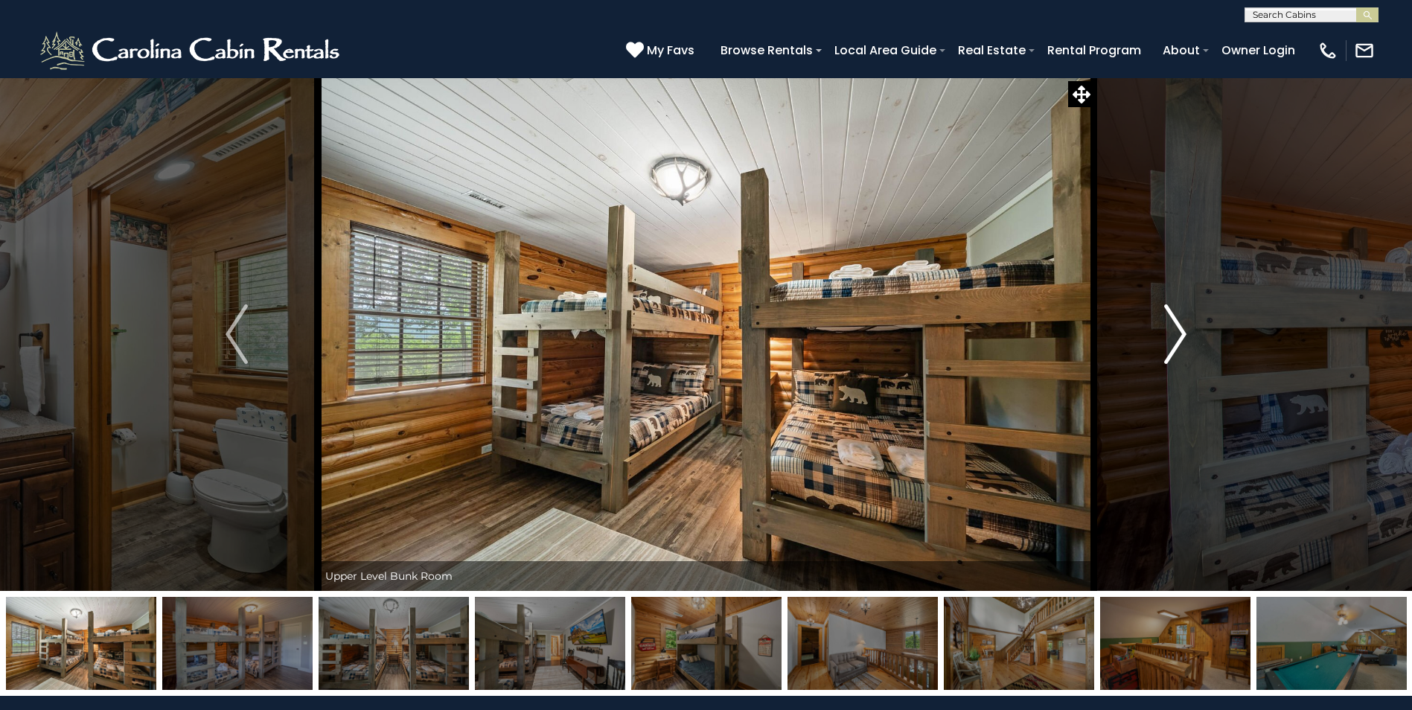
click at [1174, 340] on img "Next" at bounding box center [1175, 335] width 22 height 60
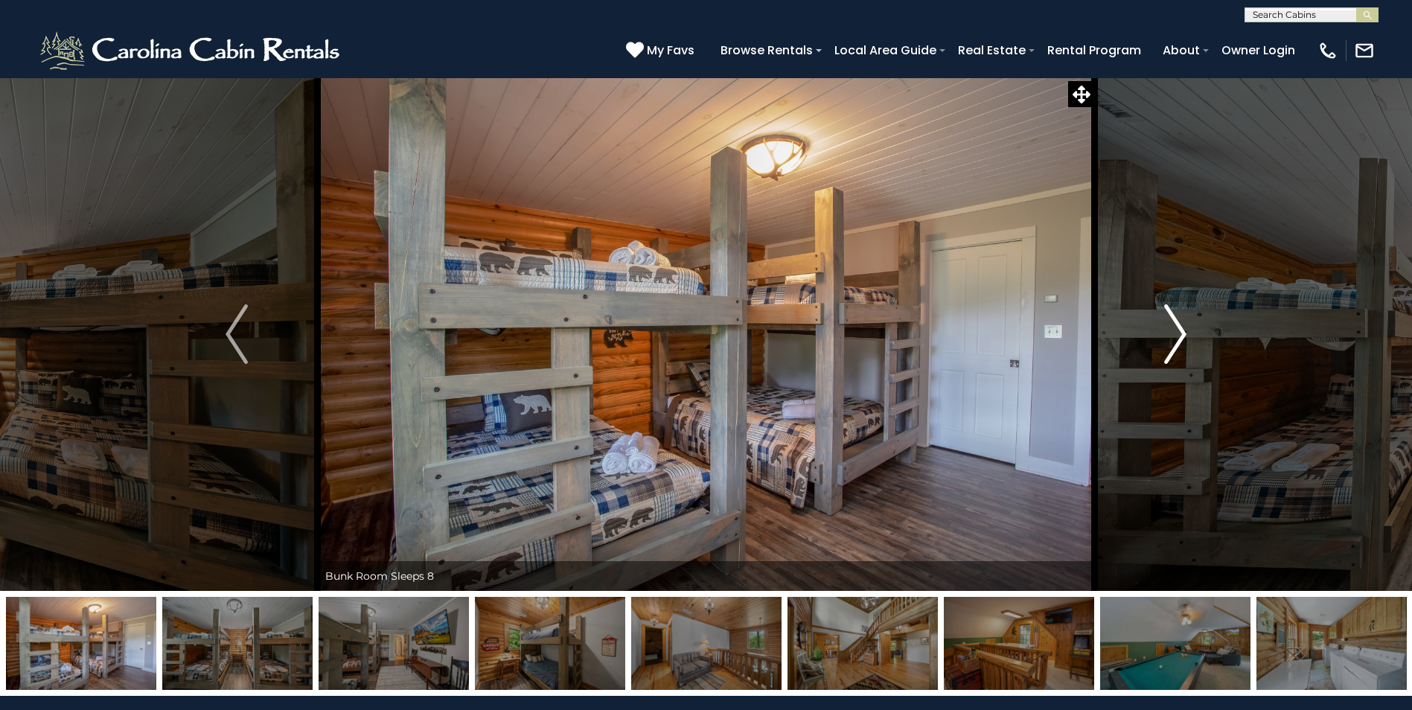
click at [1174, 340] on img "Next" at bounding box center [1175, 335] width 22 height 60
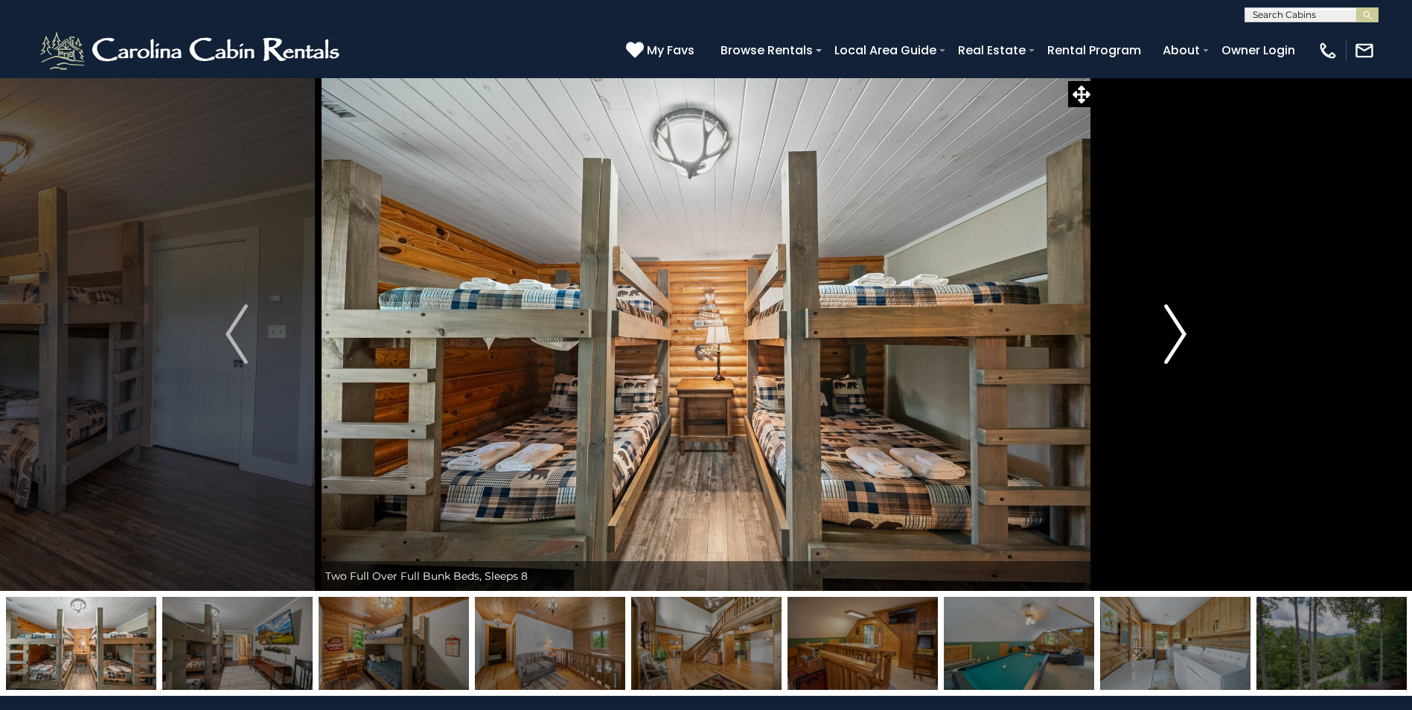
click at [1174, 340] on img "Next" at bounding box center [1175, 335] width 22 height 60
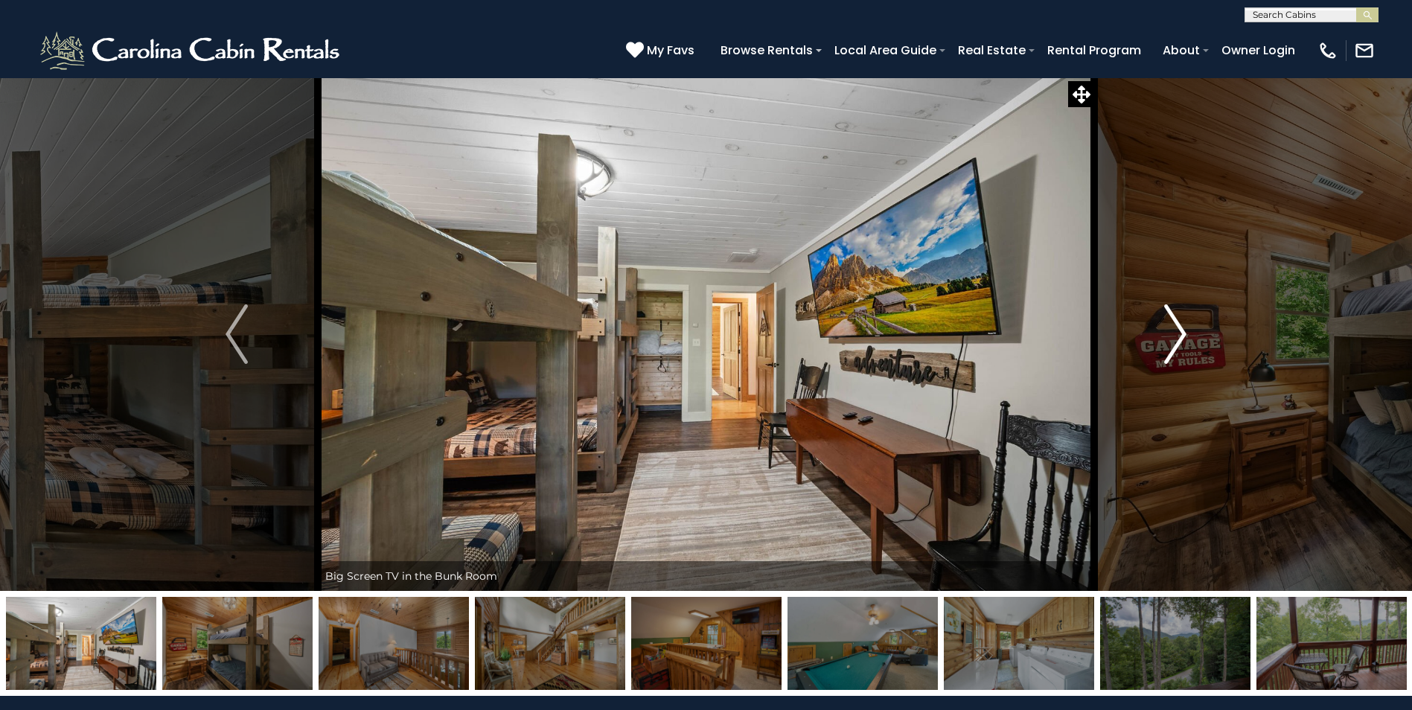
click at [1174, 340] on img "Next" at bounding box center [1175, 335] width 22 height 60
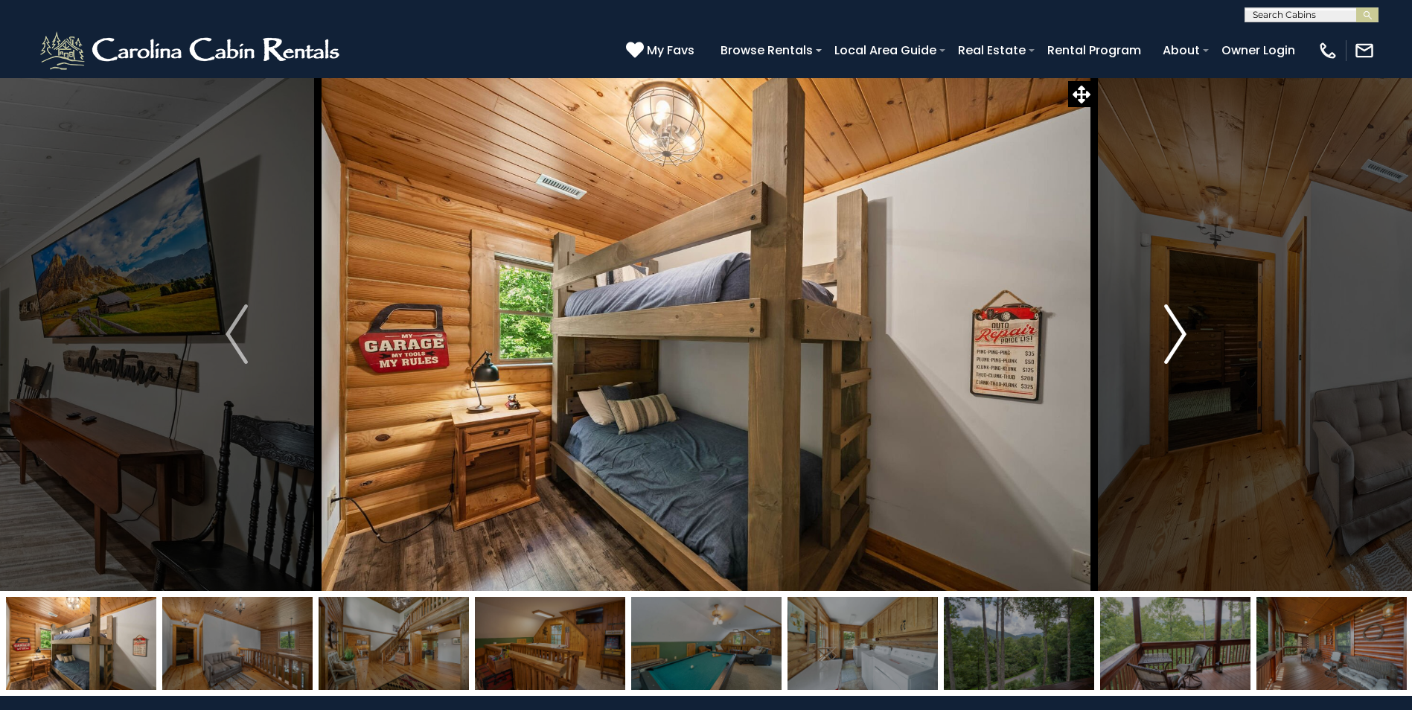
click at [1174, 340] on img "Next" at bounding box center [1175, 335] width 22 height 60
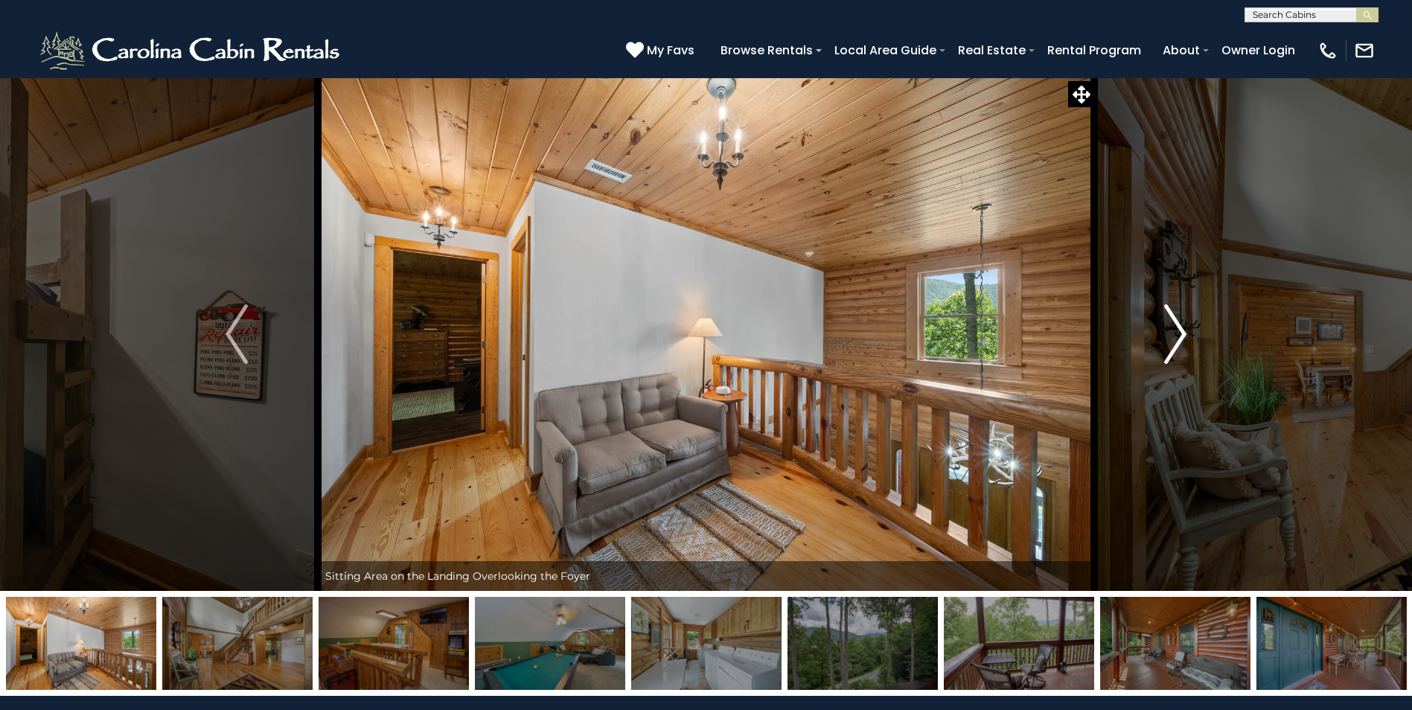
click at [1174, 340] on img "Next" at bounding box center [1175, 335] width 22 height 60
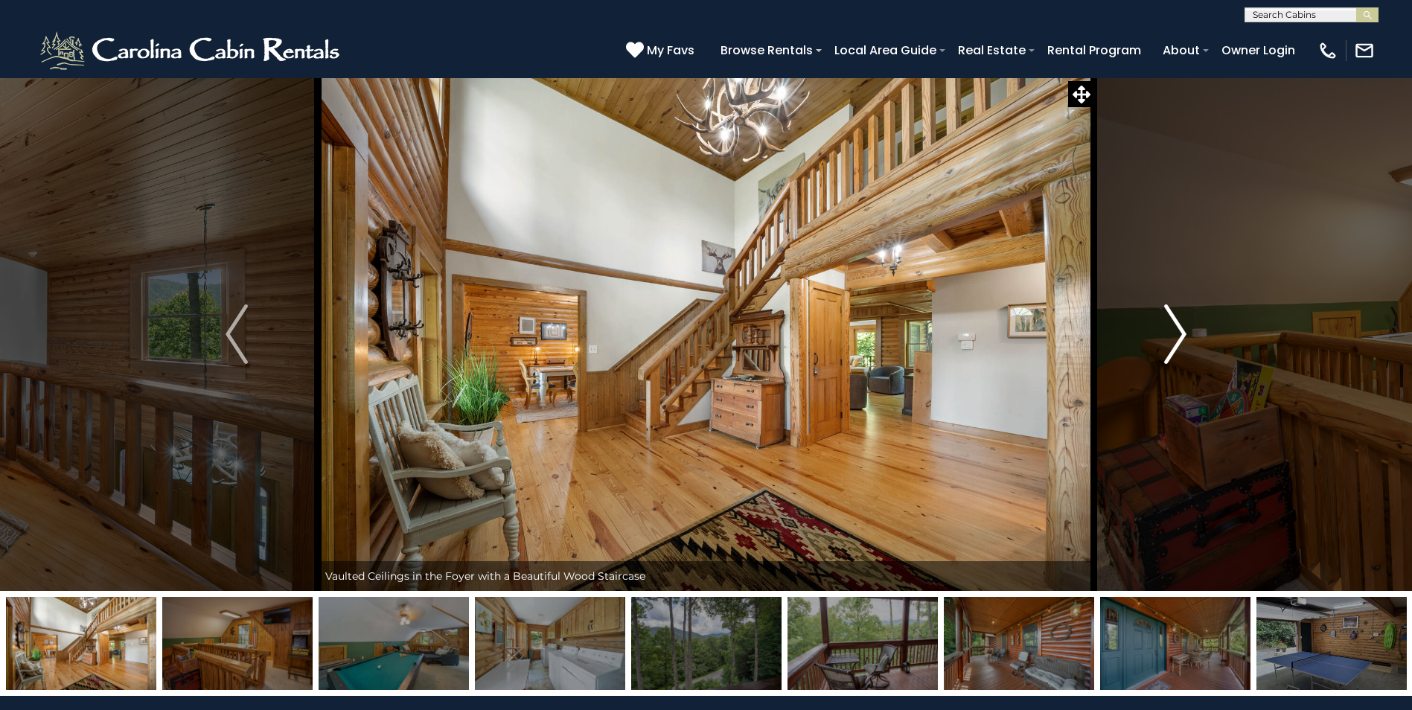
click at [1180, 340] on img "Next" at bounding box center [1175, 335] width 22 height 60
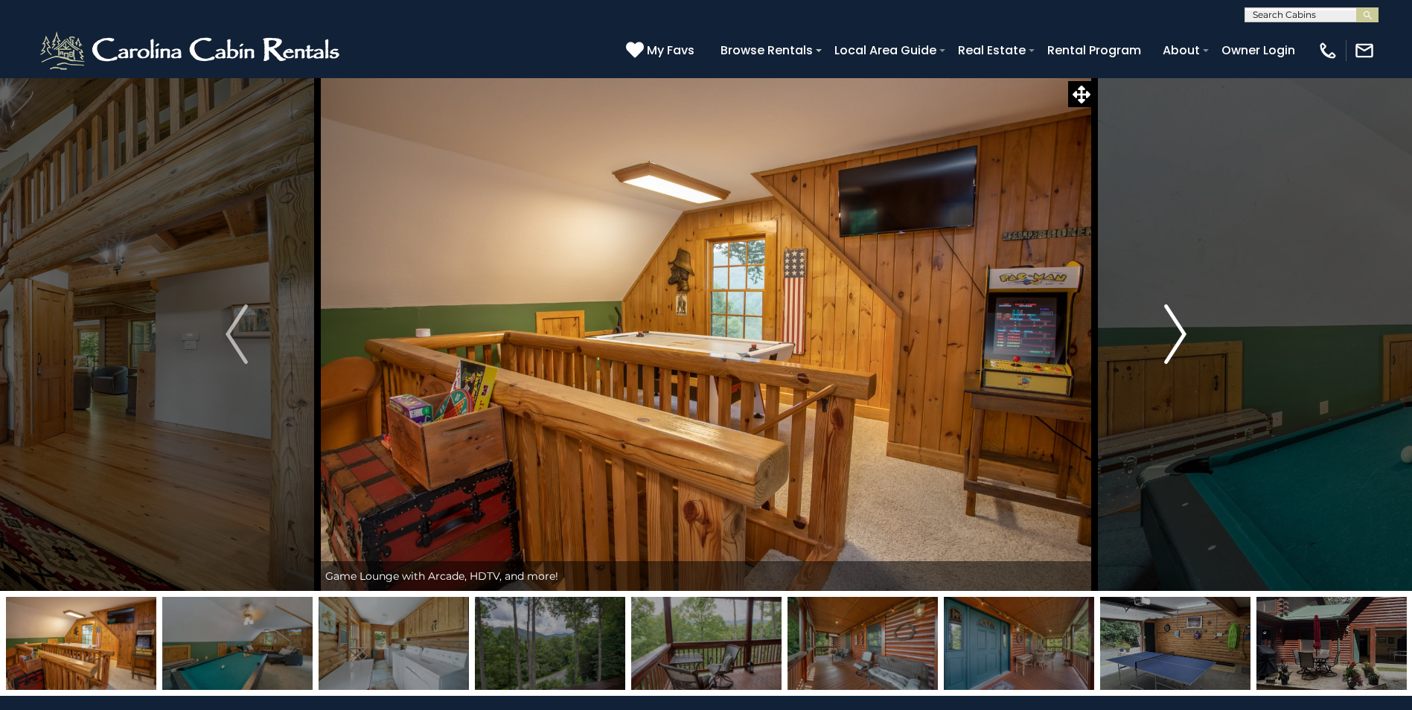
click at [1179, 342] on img "Next" at bounding box center [1175, 335] width 22 height 60
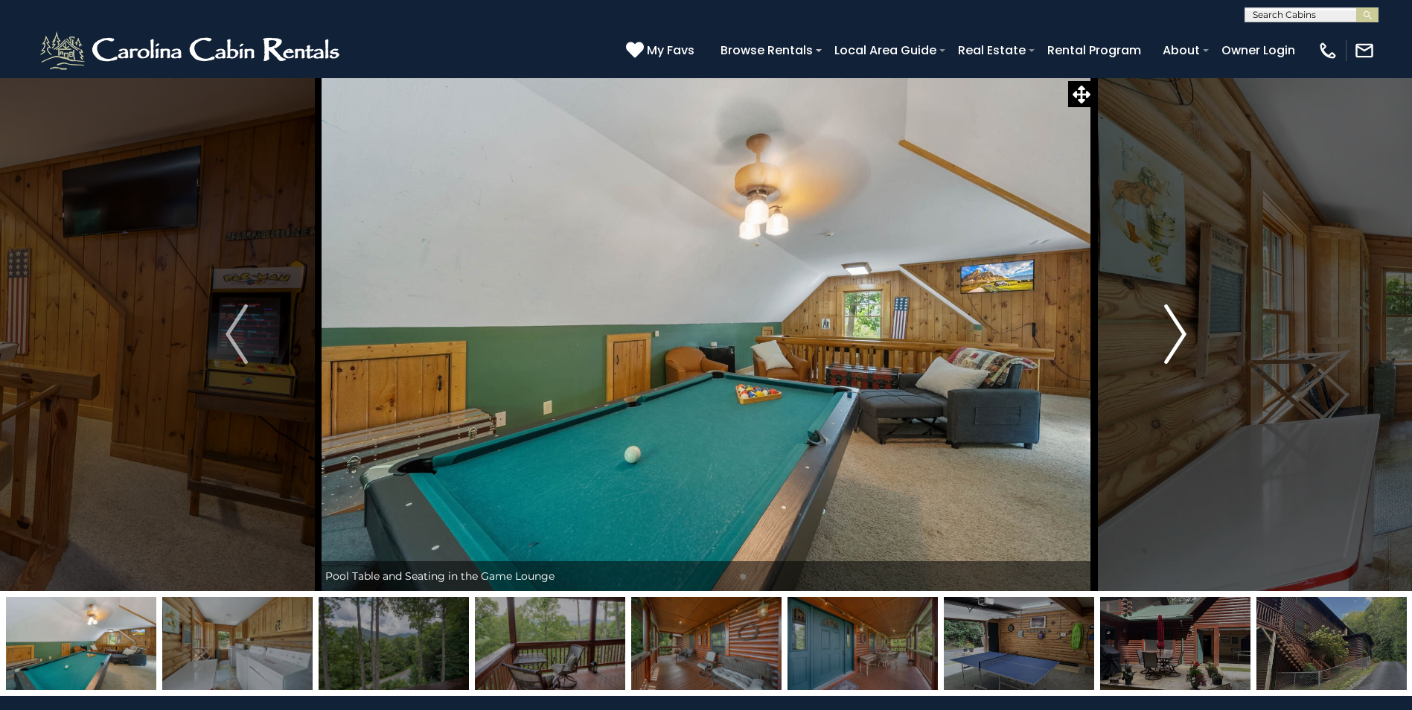
click at [1179, 342] on img "Next" at bounding box center [1175, 335] width 22 height 60
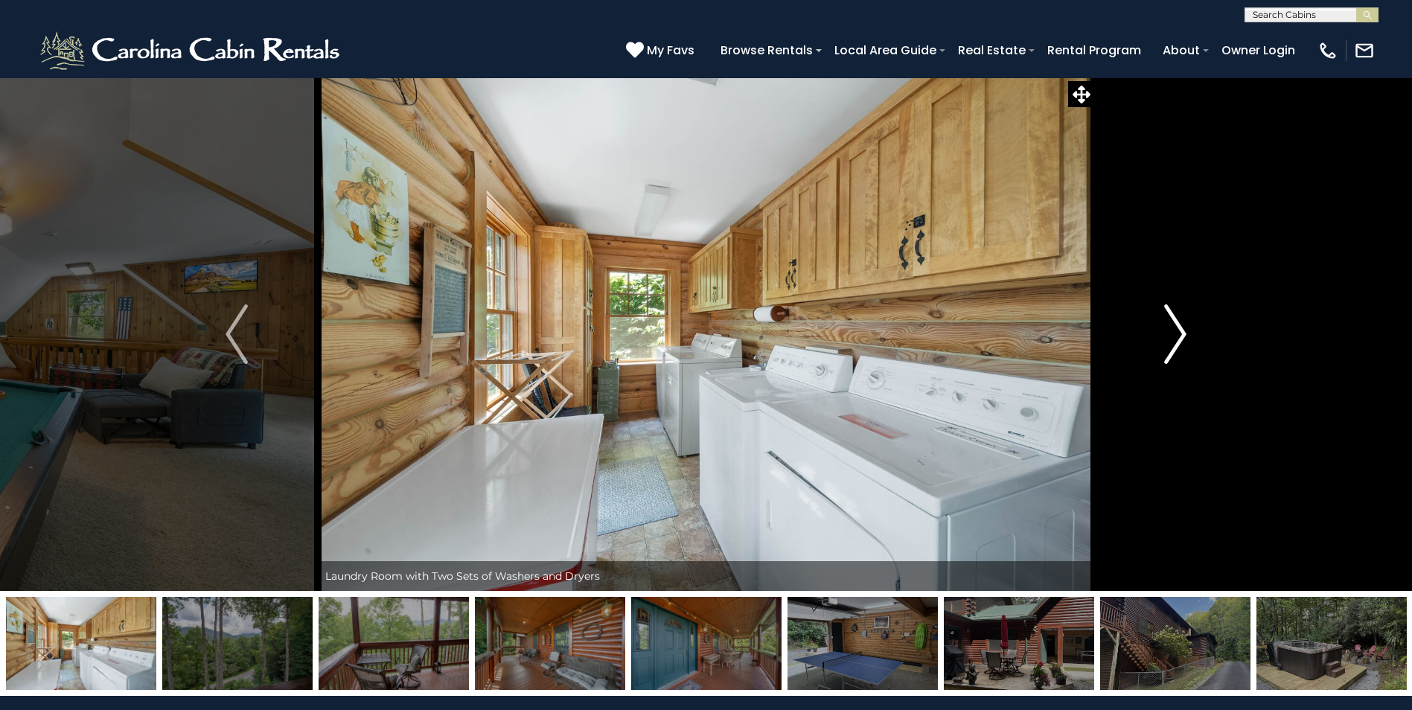
click at [1179, 343] on img "Next" at bounding box center [1175, 335] width 22 height 60
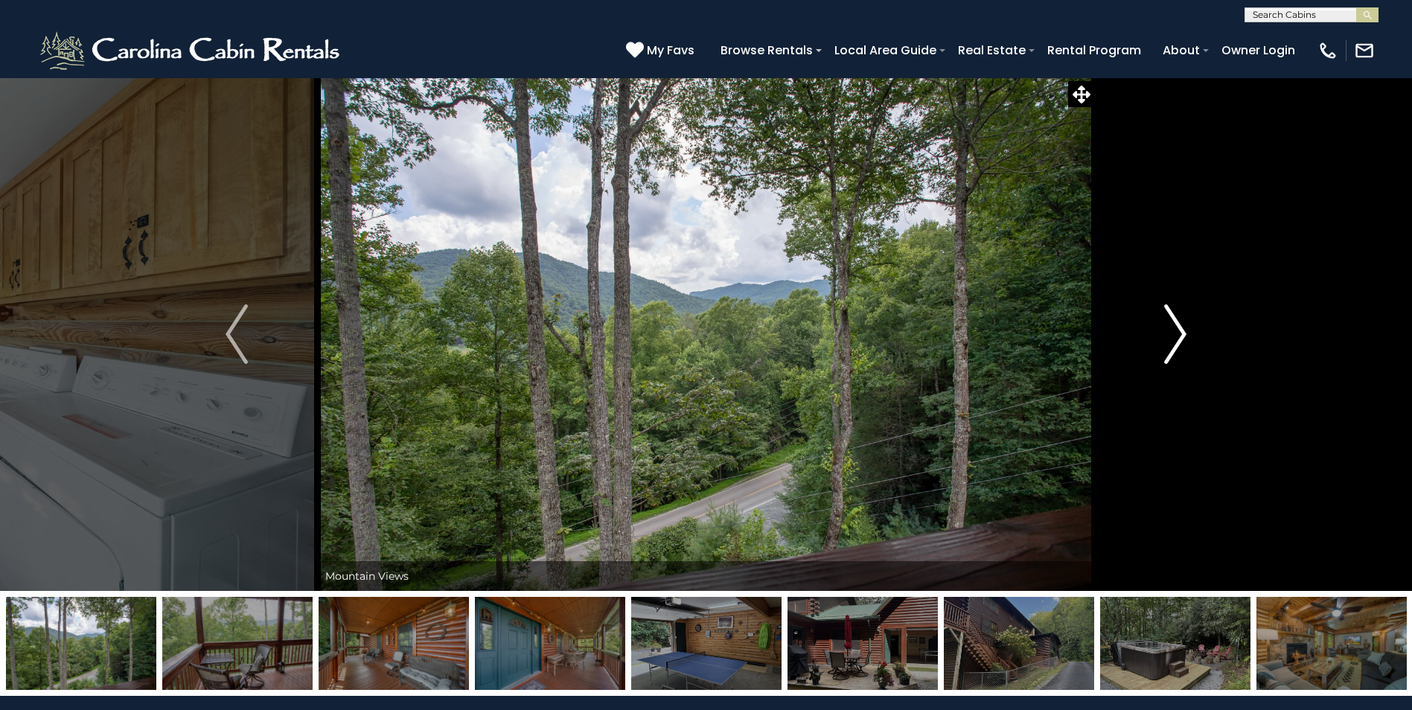
click at [1179, 343] on img "Next" at bounding box center [1175, 335] width 22 height 60
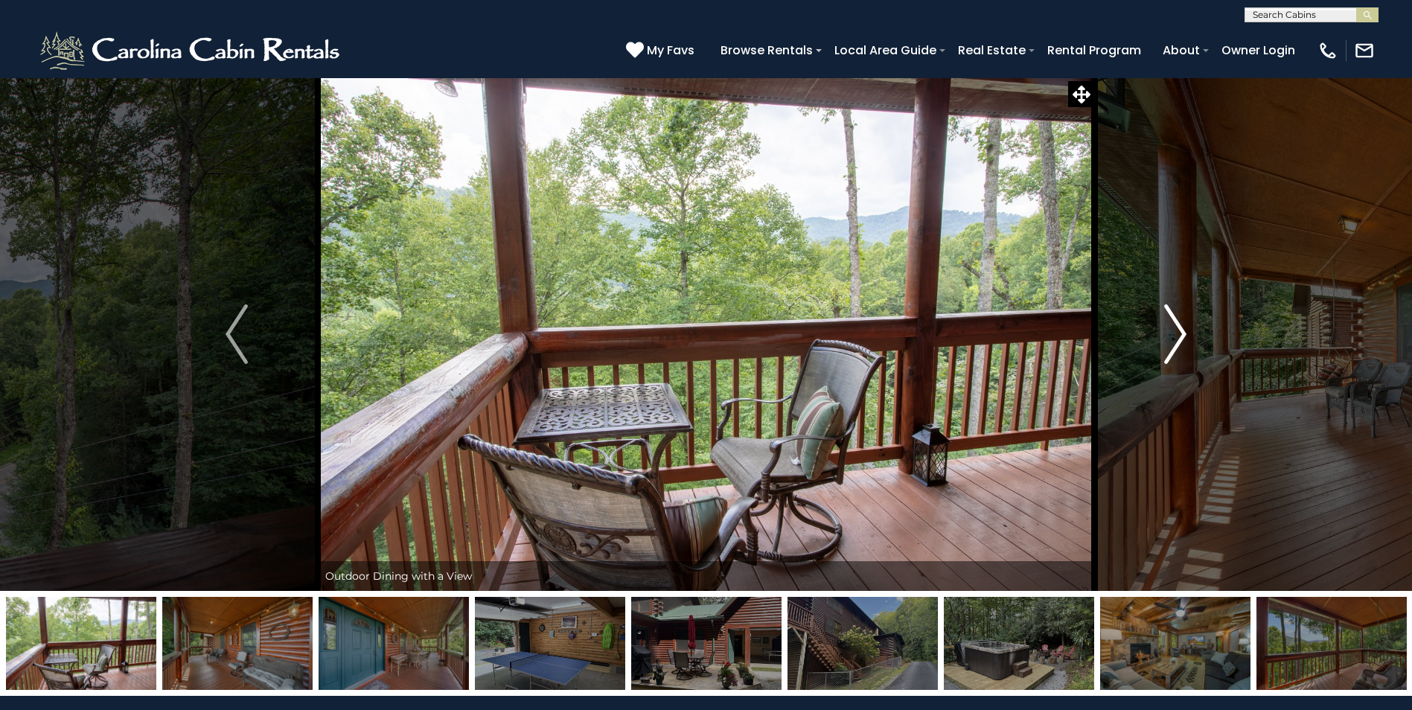
click at [1179, 343] on img "Next" at bounding box center [1175, 335] width 22 height 60
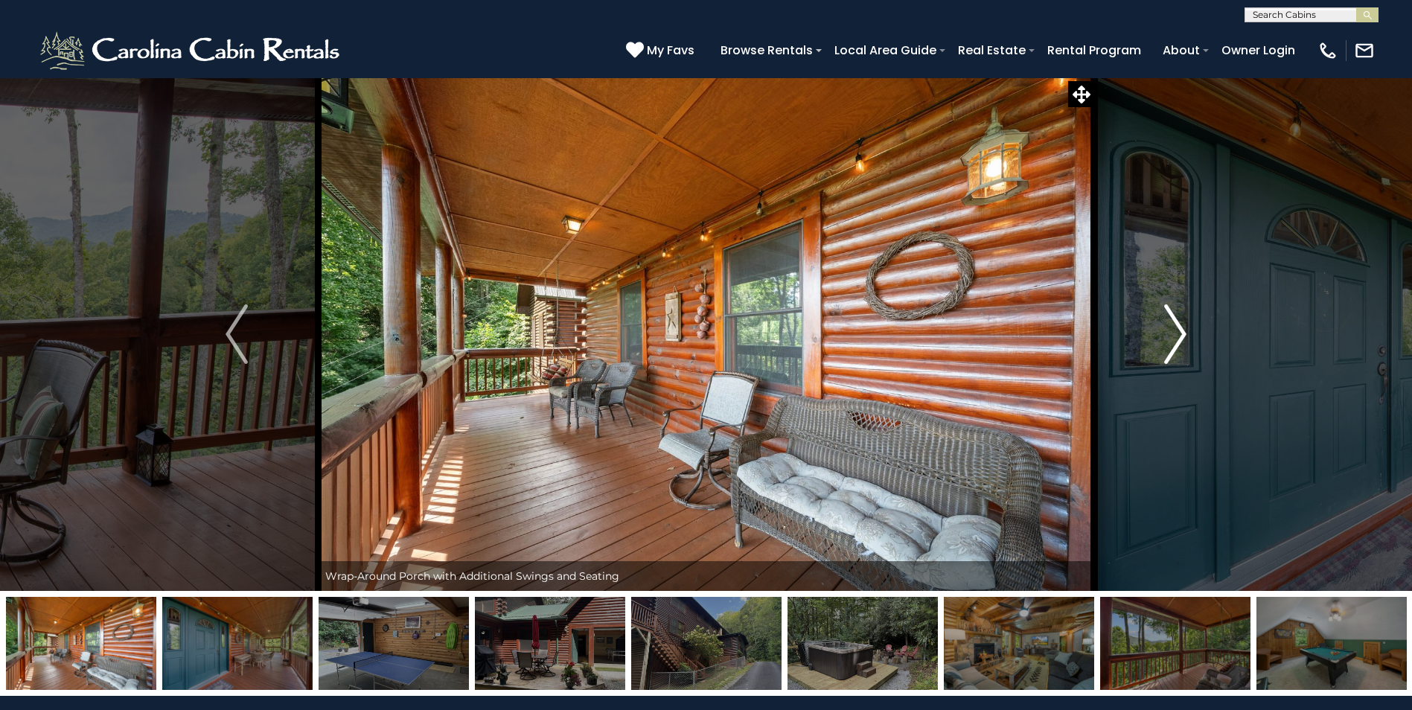
click at [1179, 343] on img "Next" at bounding box center [1175, 335] width 22 height 60
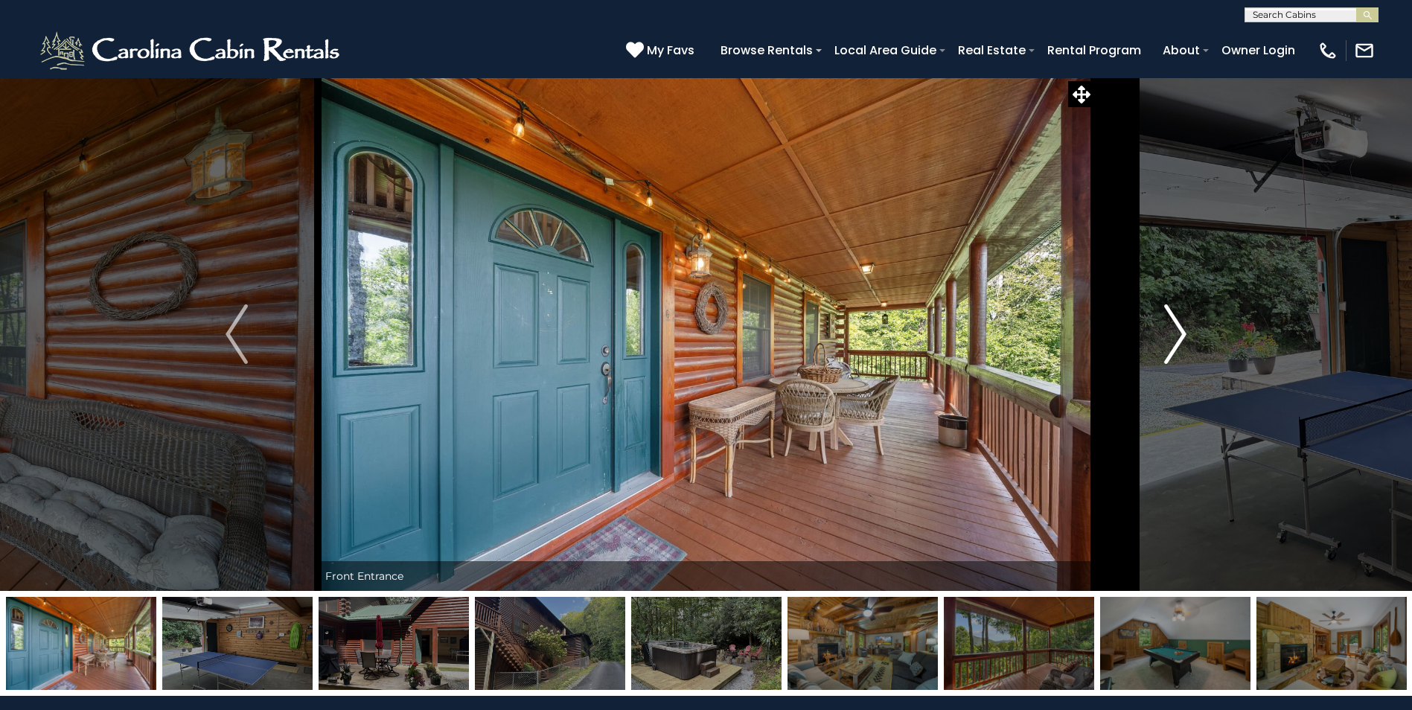
click at [1179, 343] on img "Next" at bounding box center [1175, 335] width 22 height 60
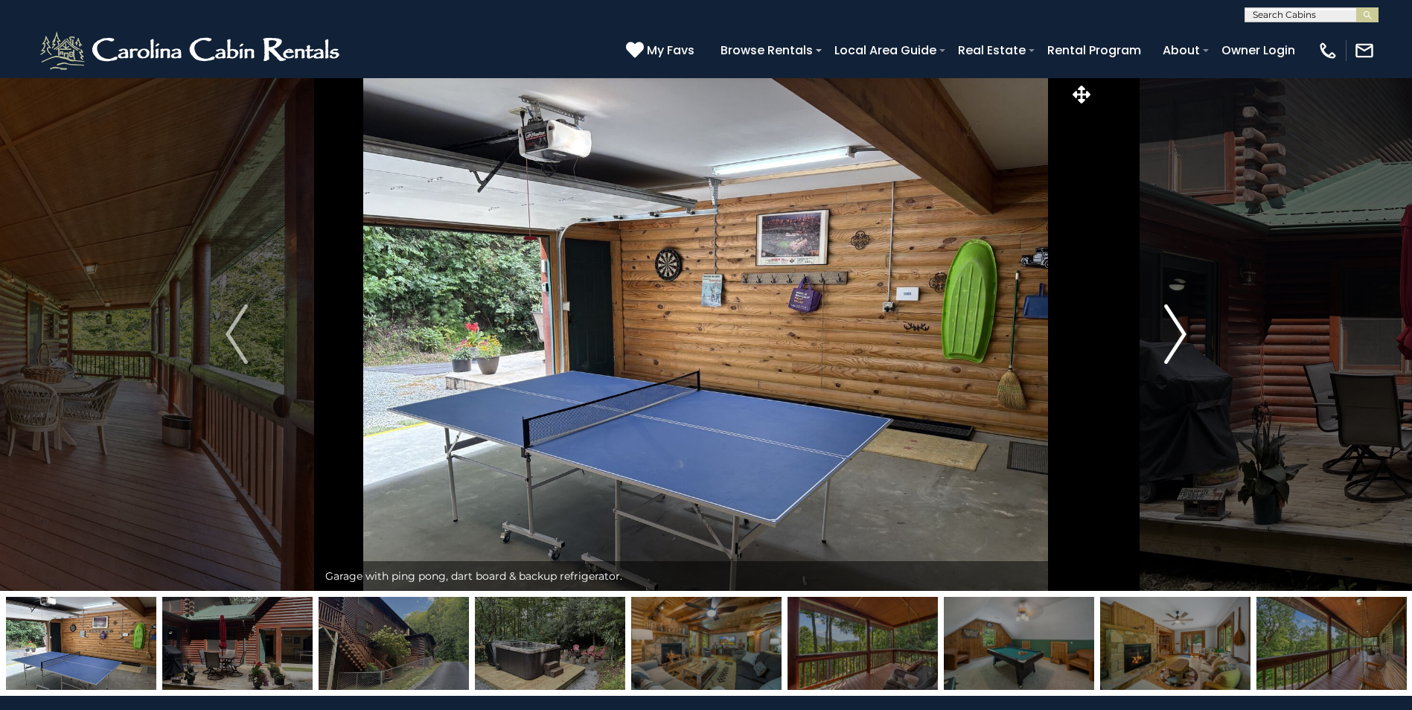
click at [1179, 344] on img "Next" at bounding box center [1175, 335] width 22 height 60
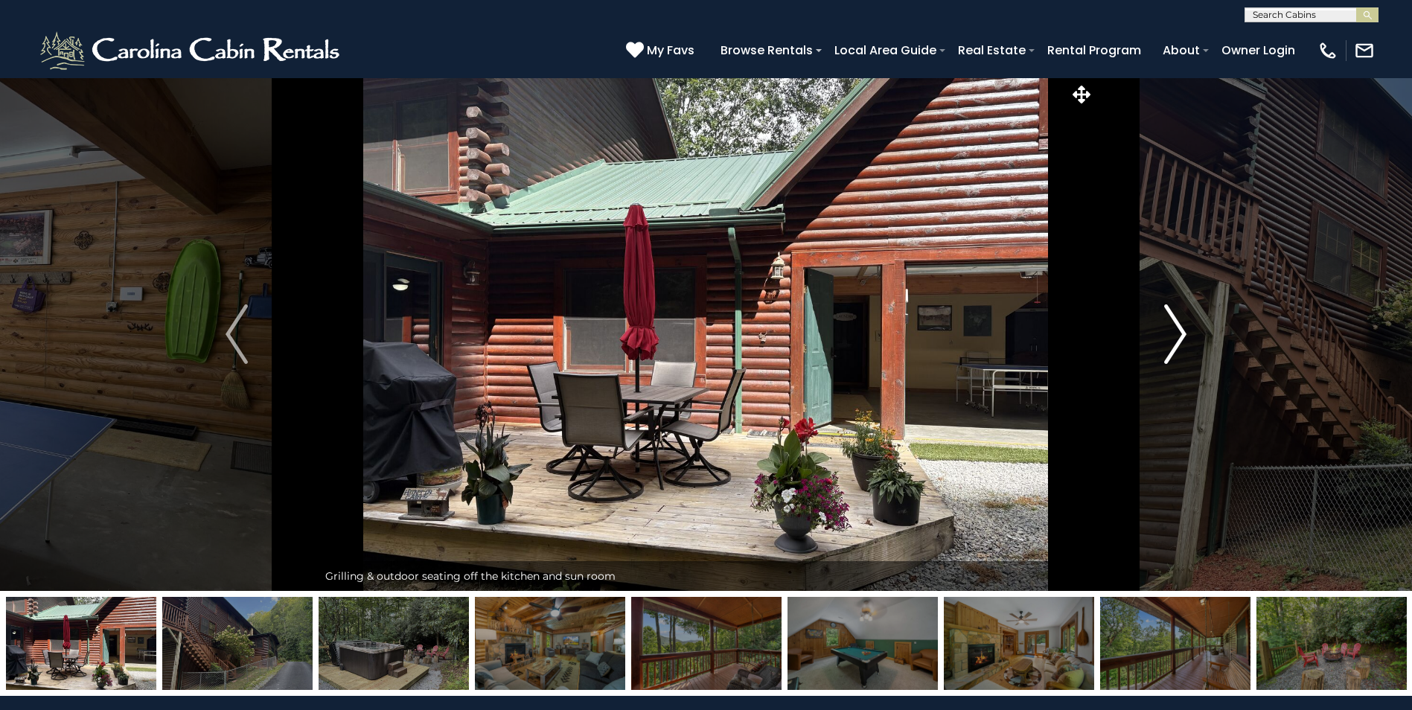
click at [1179, 344] on img "Next" at bounding box center [1175, 335] width 22 height 60
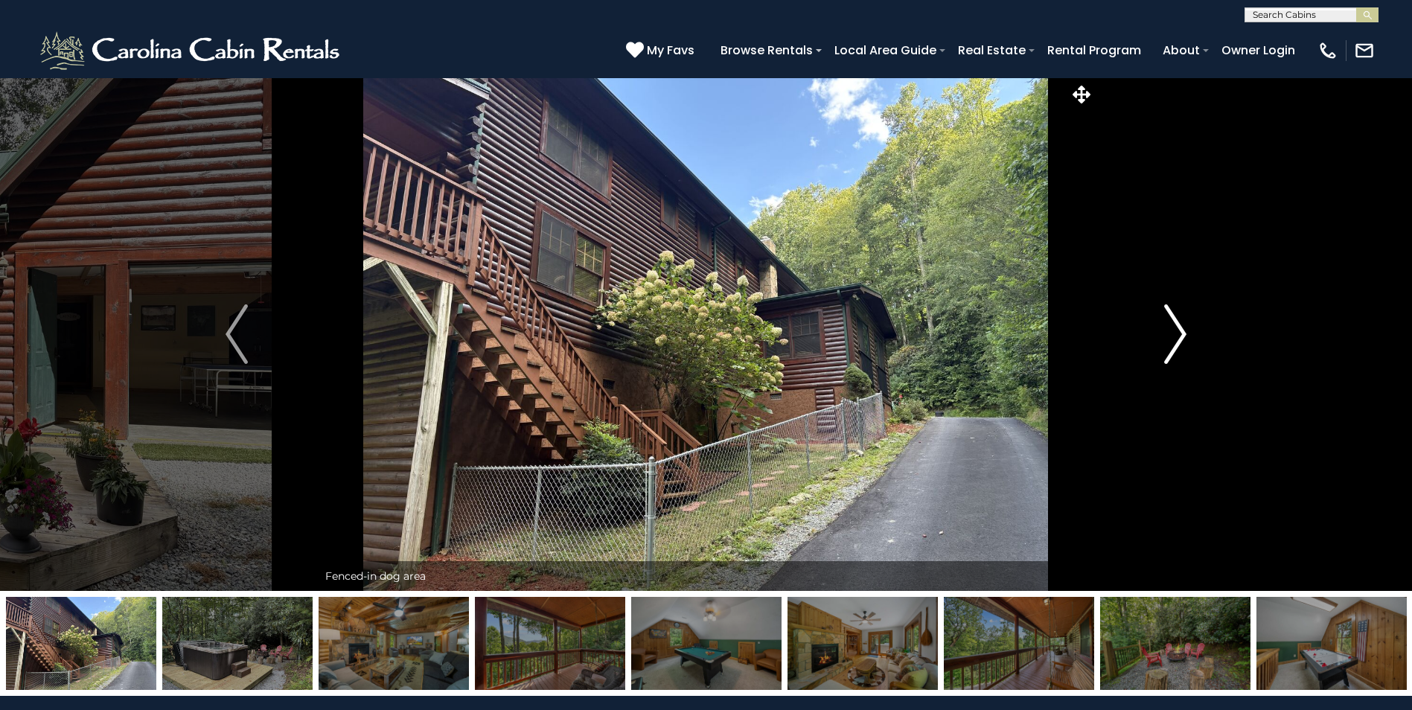
click at [1179, 344] on img "Next" at bounding box center [1175, 335] width 22 height 60
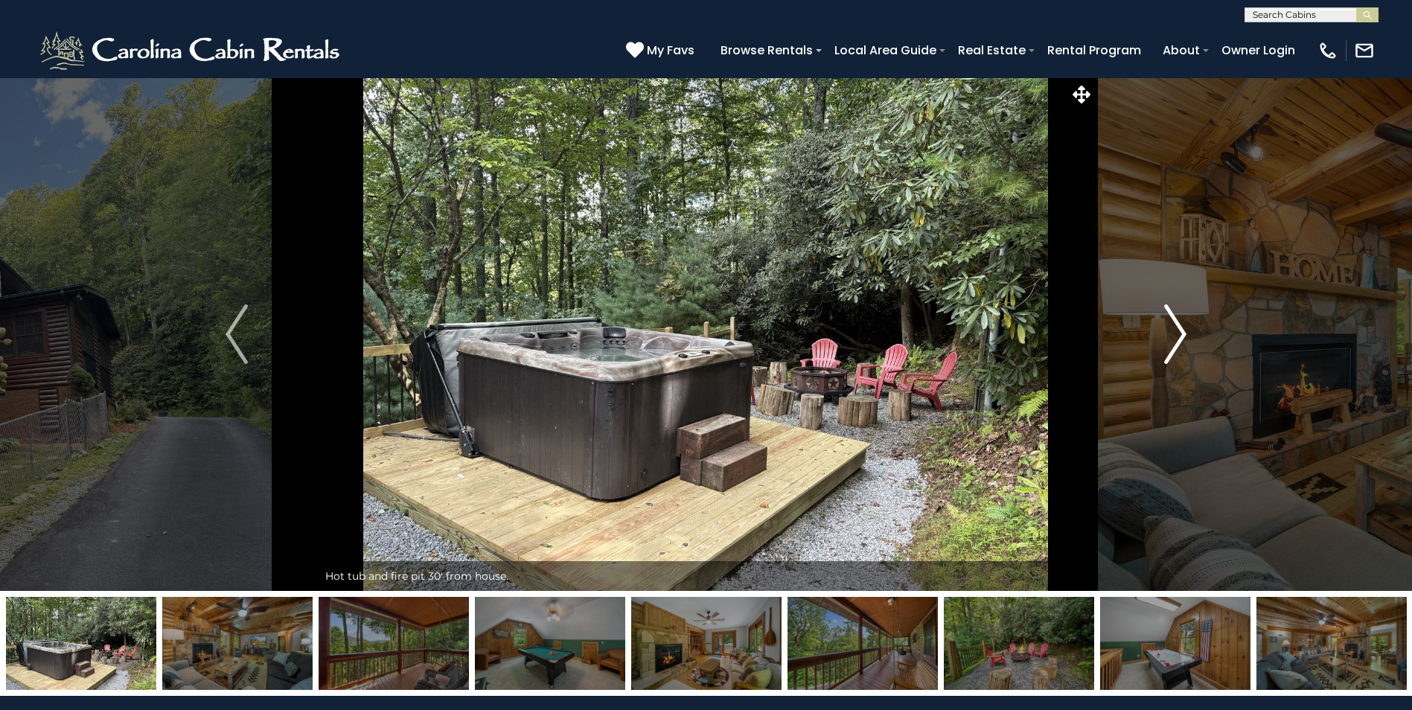
click at [1176, 341] on img "Next" at bounding box center [1175, 335] width 22 height 60
